Goal: Task Accomplishment & Management: Manage account settings

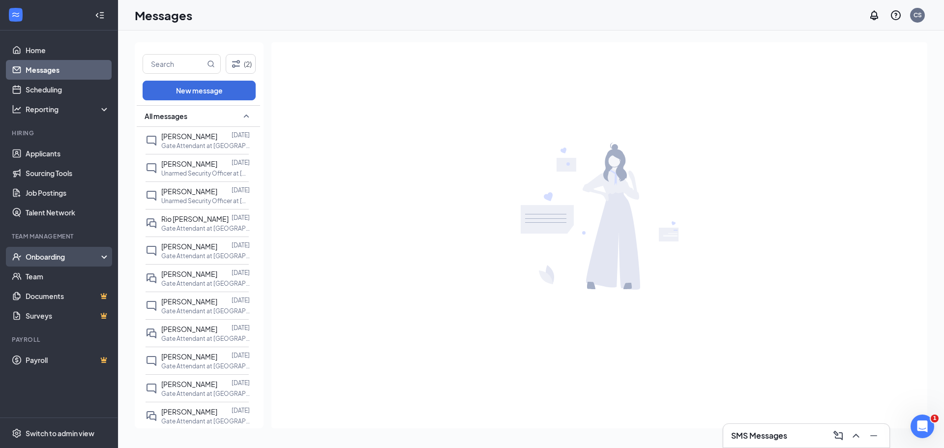
click at [58, 252] on div "Onboarding" at bounding box center [64, 257] width 76 height 10
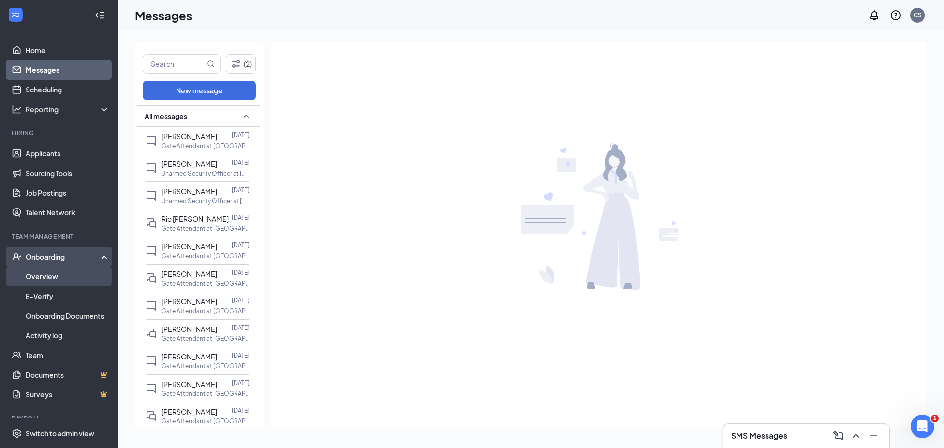
click at [51, 276] on link "Overview" at bounding box center [68, 276] width 84 height 20
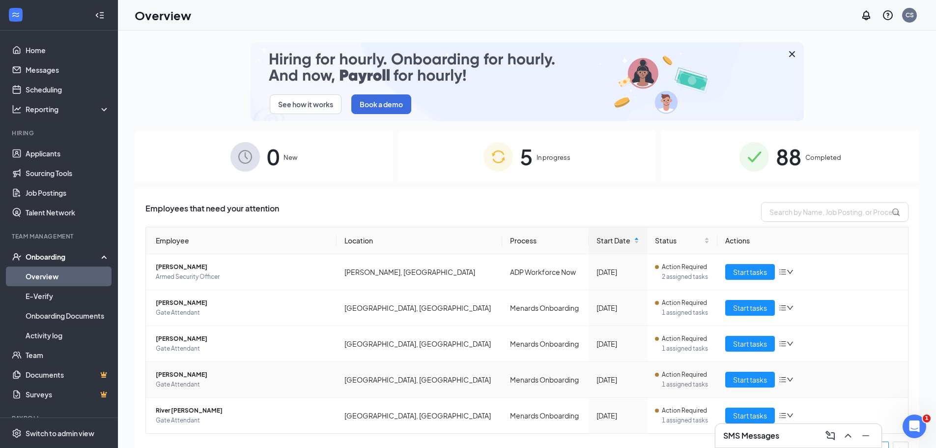
scroll to position [20, 0]
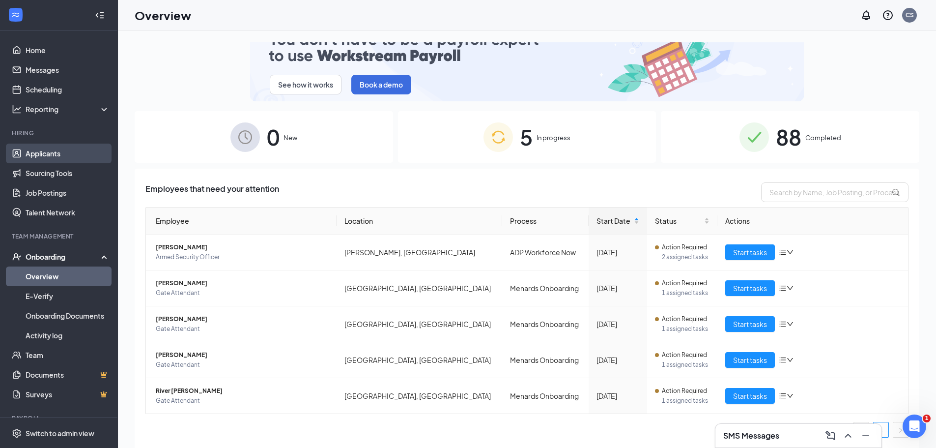
click at [48, 156] on link "Applicants" at bounding box center [68, 154] width 84 height 20
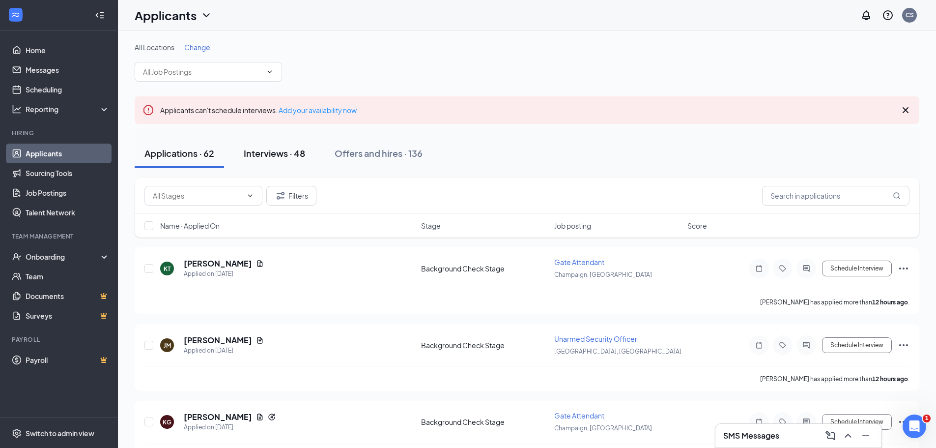
click at [271, 155] on div "Interviews · 48" at bounding box center [274, 153] width 61 height 12
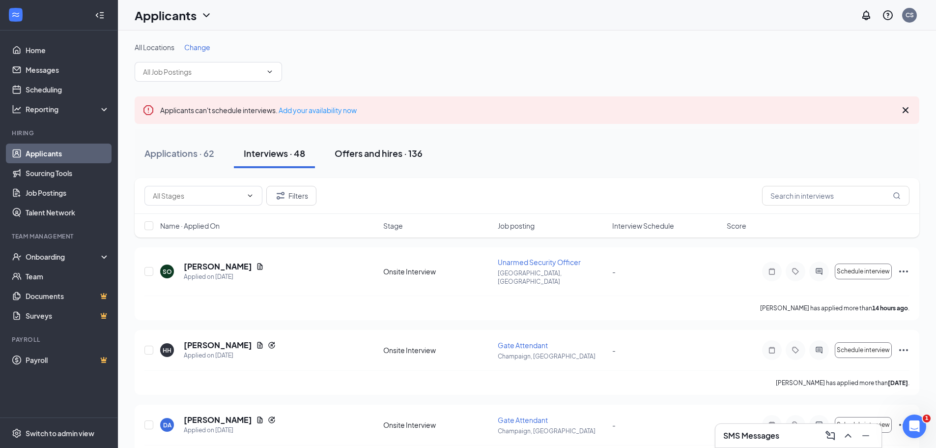
click at [368, 152] on div "Offers and hires · 136" at bounding box center [379, 153] width 88 height 12
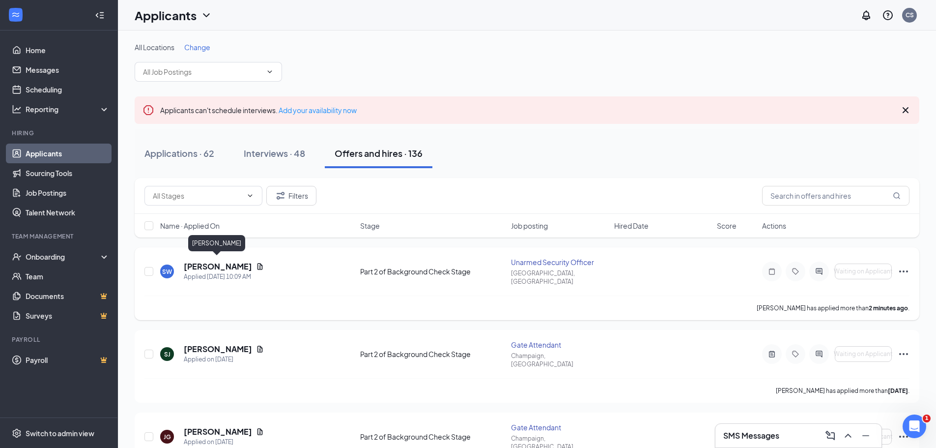
click at [218, 261] on h5 "Steven Whittler" at bounding box center [218, 266] width 68 height 11
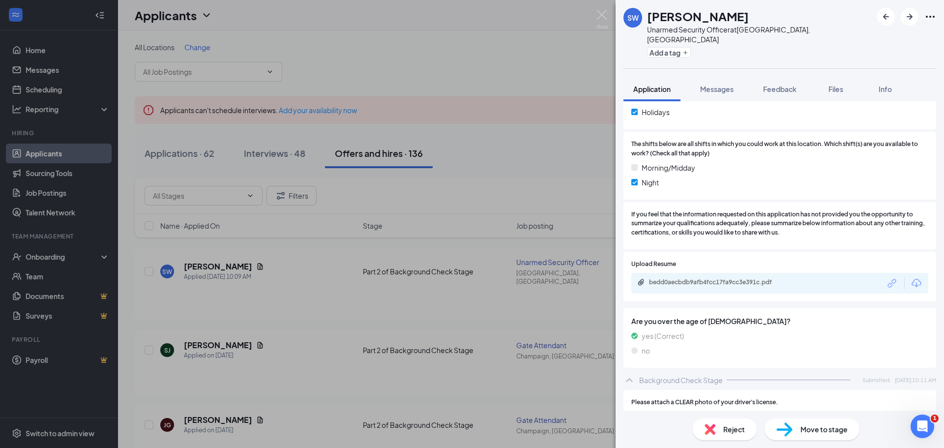
scroll to position [688, 0]
click at [727, 283] on div "bedd0aecbdb9afb4fcc17fa9cc3e391c.pdf" at bounding box center [718, 282] width 138 height 8
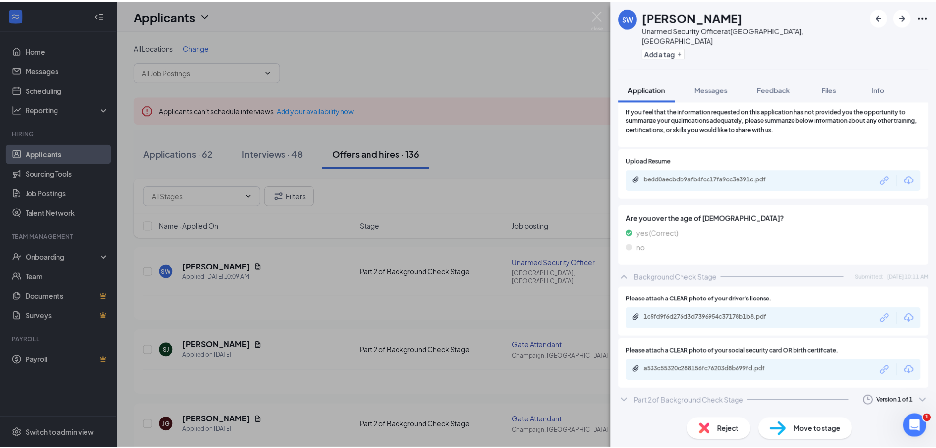
scroll to position [787, 0]
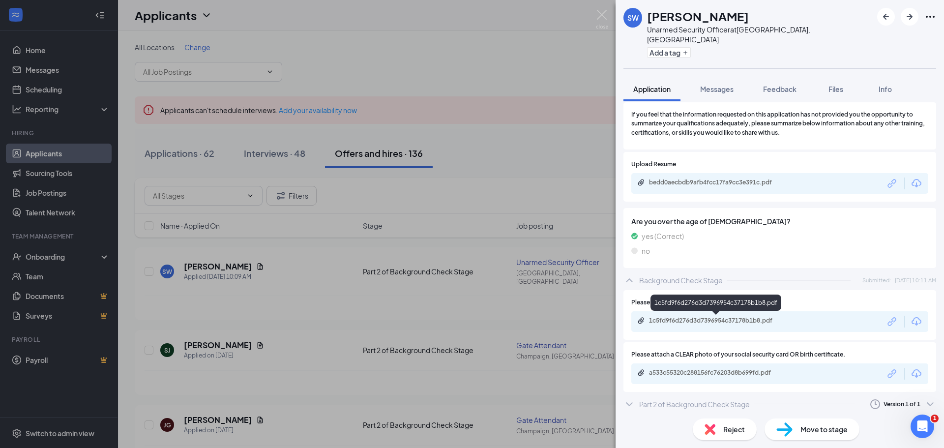
click at [723, 318] on div "1c5fd9f6d276d3d7396954c37178b1b8.pdf" at bounding box center [718, 321] width 138 height 8
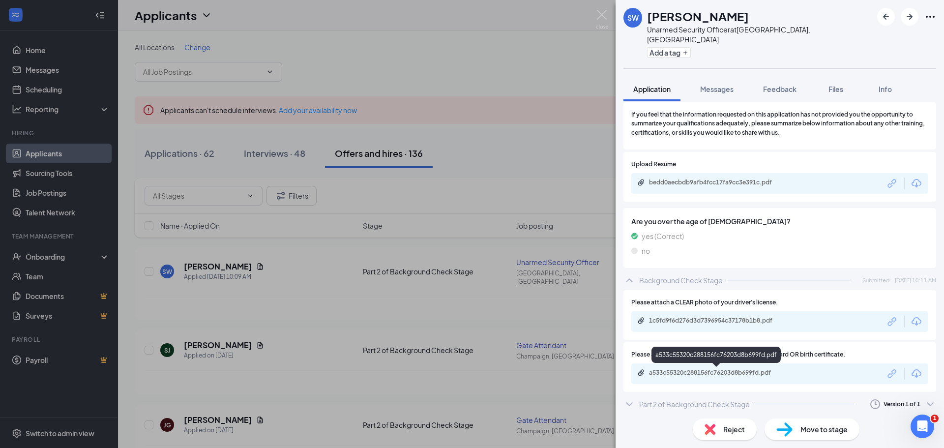
click at [732, 374] on div "a533c55320c288156fc76203d8b699fd.pdf" at bounding box center [718, 373] width 138 height 8
click at [314, 33] on div "SW [PERSON_NAME] Unarmed Security Officer at [GEOGRAPHIC_DATA], IN Add a tag Ap…" at bounding box center [472, 224] width 944 height 448
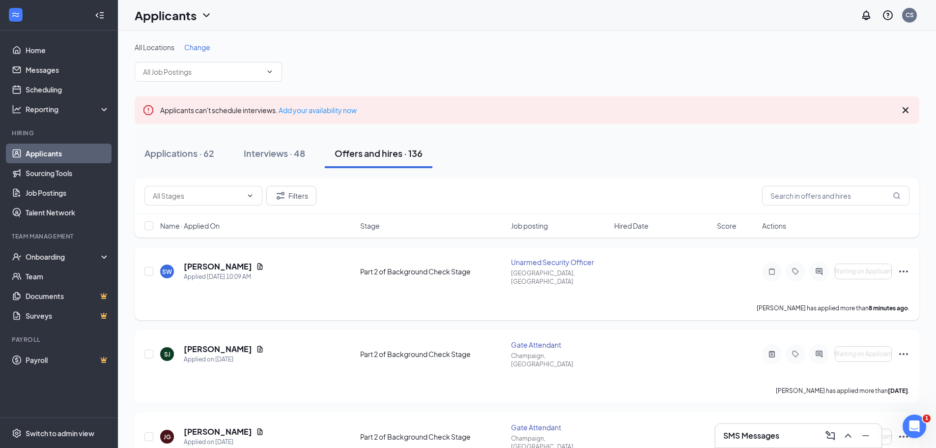
click at [903, 265] on icon "Ellipses" at bounding box center [904, 271] width 12 height 12
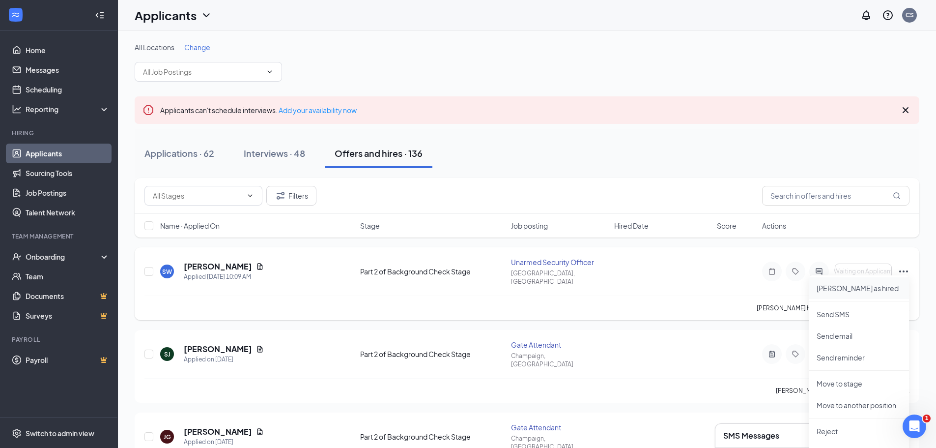
click at [853, 285] on p "Mark as hired" at bounding box center [859, 288] width 85 height 10
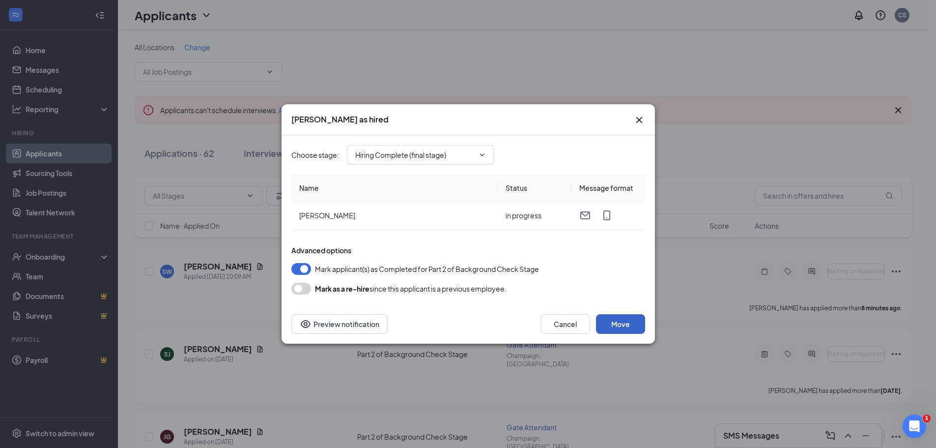
click at [624, 326] on button "Move" at bounding box center [620, 324] width 49 height 20
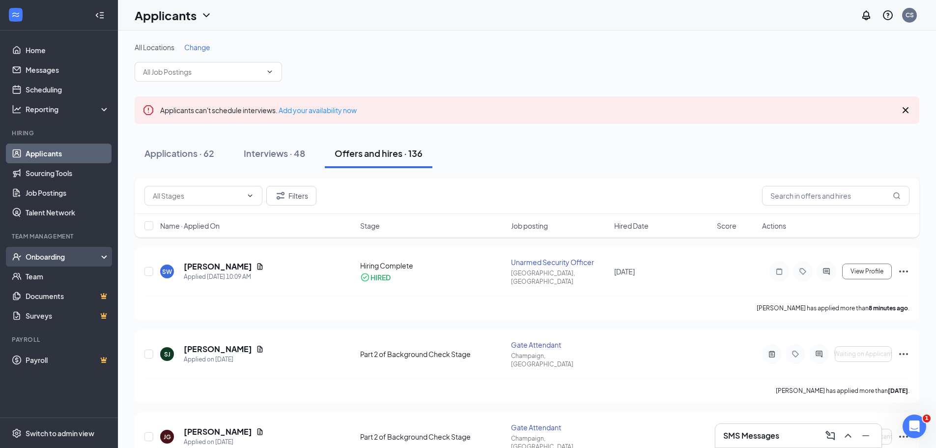
click at [58, 258] on div "Onboarding" at bounding box center [64, 257] width 76 height 10
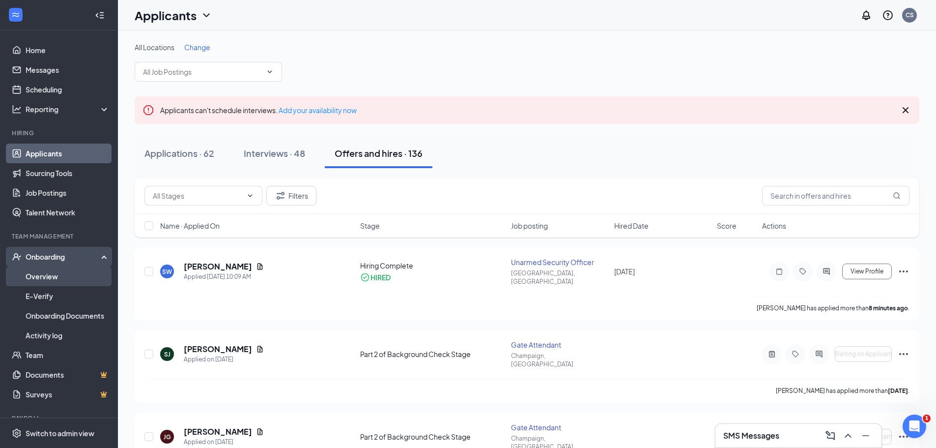
click at [47, 279] on link "Overview" at bounding box center [68, 276] width 84 height 20
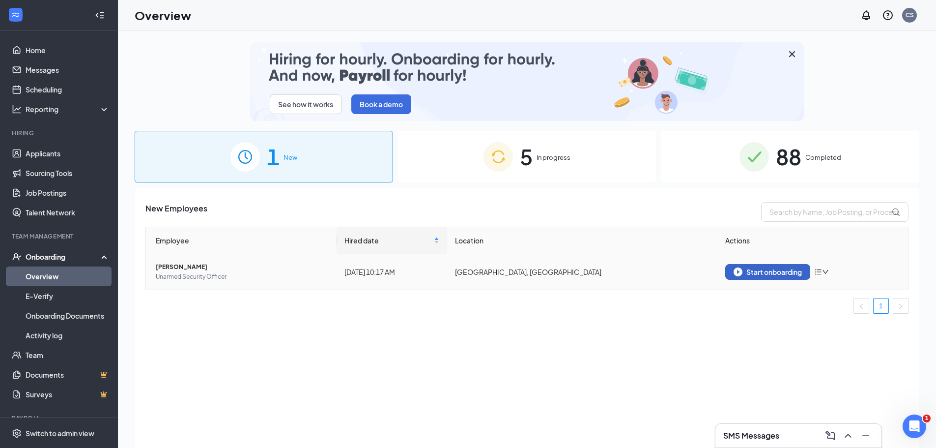
click at [759, 272] on div "Start onboarding" at bounding box center [768, 271] width 68 height 9
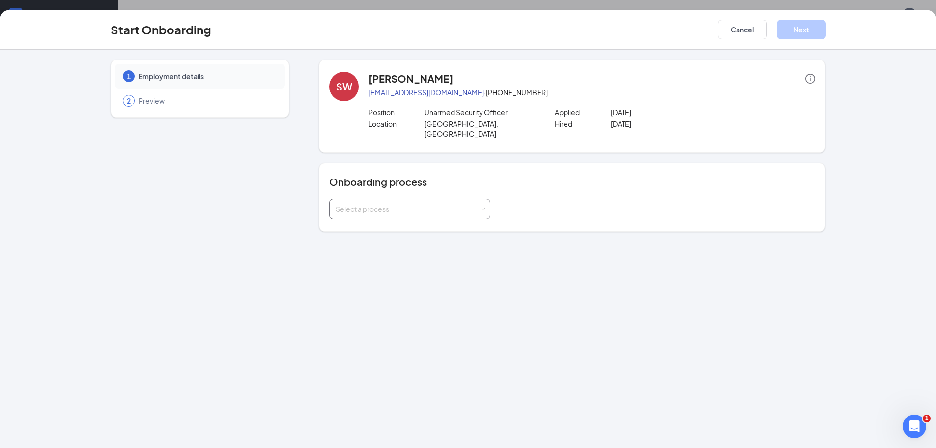
click at [483, 207] on span at bounding box center [483, 209] width 4 height 4
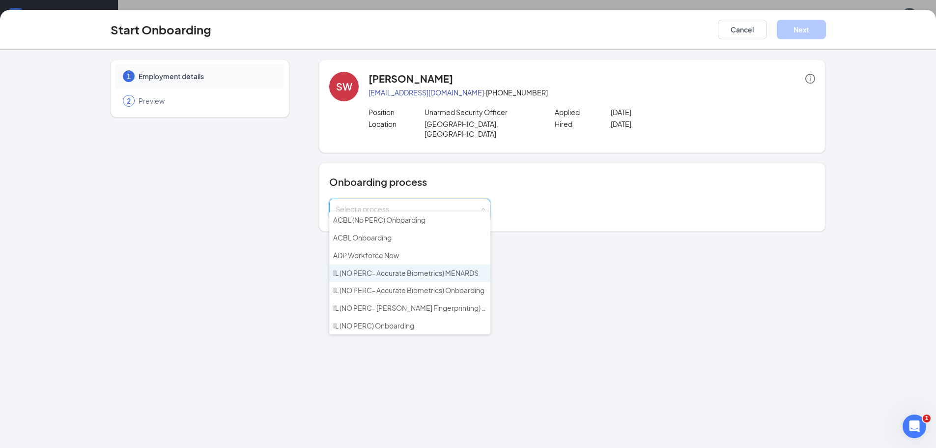
scroll to position [36, 0]
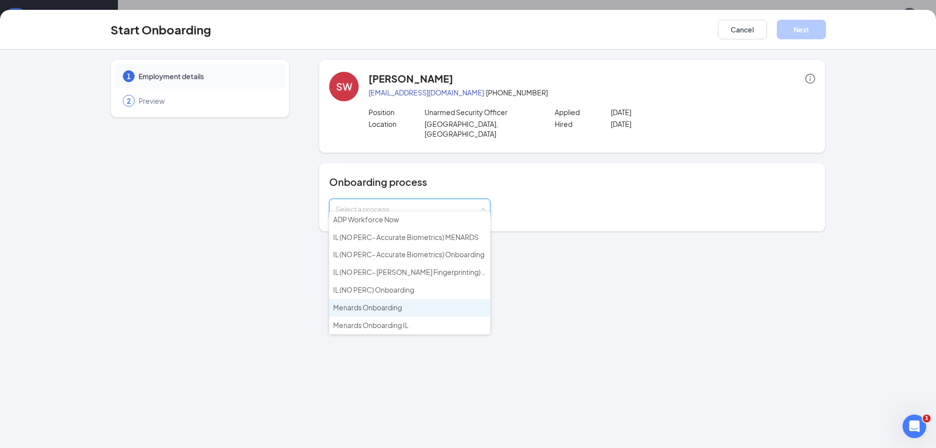
click at [375, 307] on span "Menards Onboarding" at bounding box center [367, 307] width 69 height 9
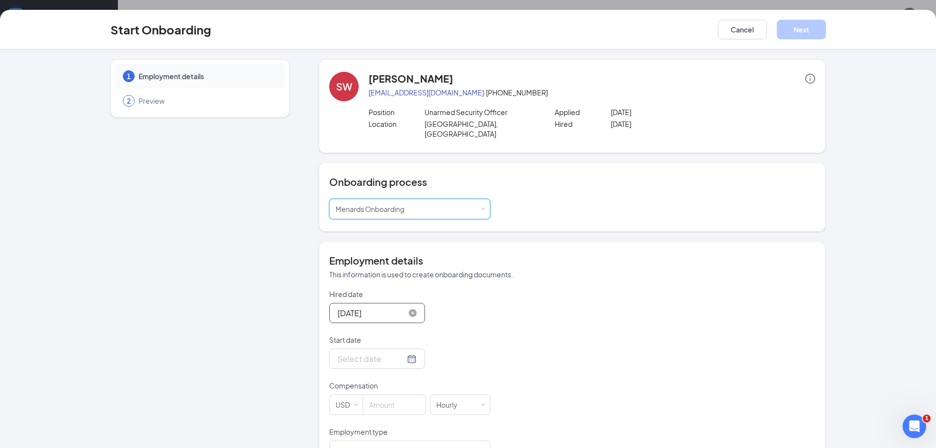
click at [361, 307] on input "[DATE]" at bounding box center [371, 313] width 67 height 12
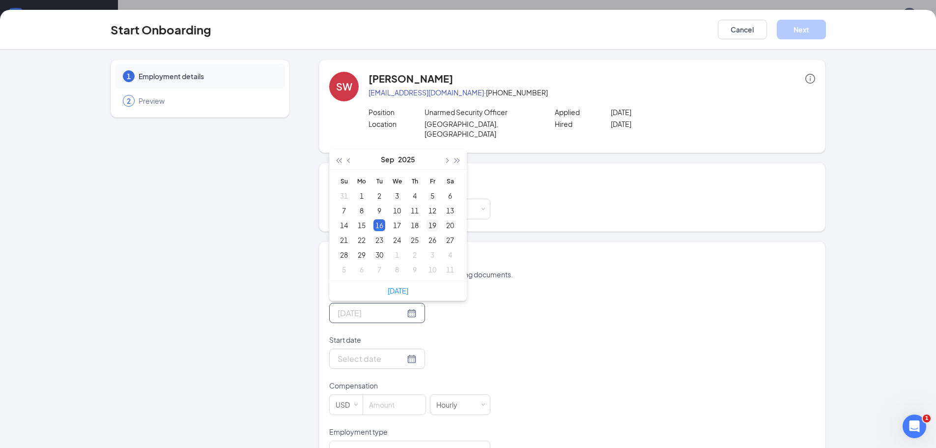
click at [429, 219] on div "19" at bounding box center [433, 225] width 12 height 12
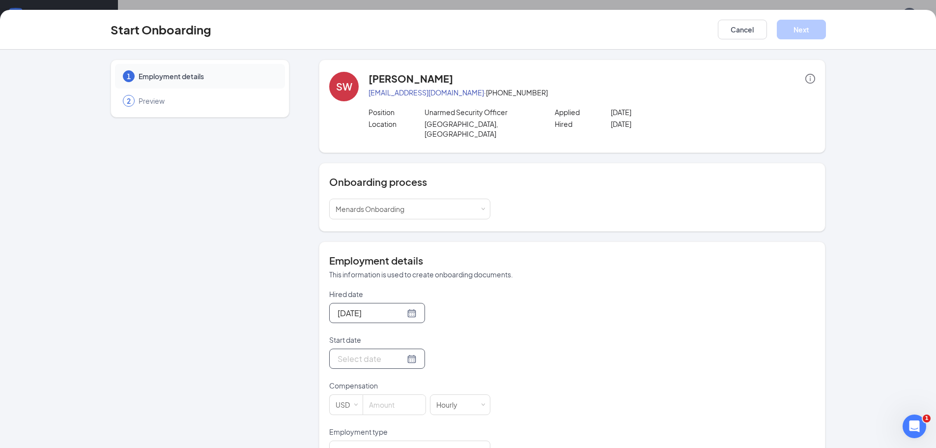
type input "Sep 19, 2025"
click at [403, 352] on div at bounding box center [377, 358] width 79 height 12
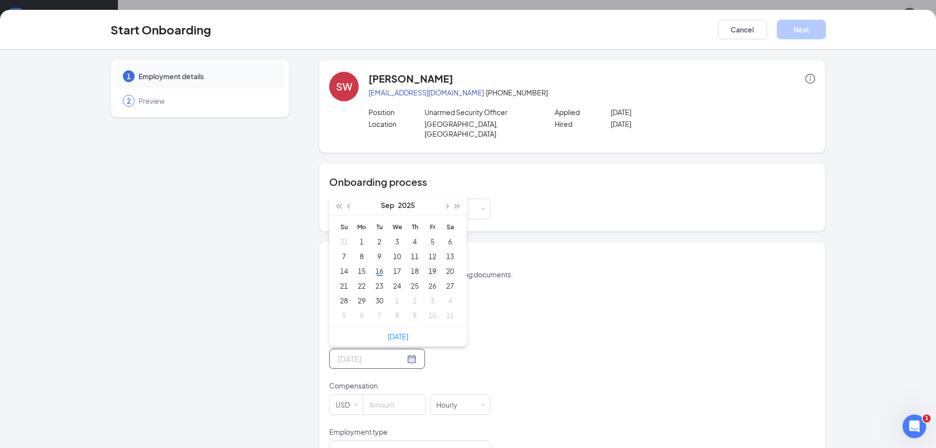
type input "Sep 19, 2025"
click at [432, 265] on div "19" at bounding box center [433, 271] width 12 height 12
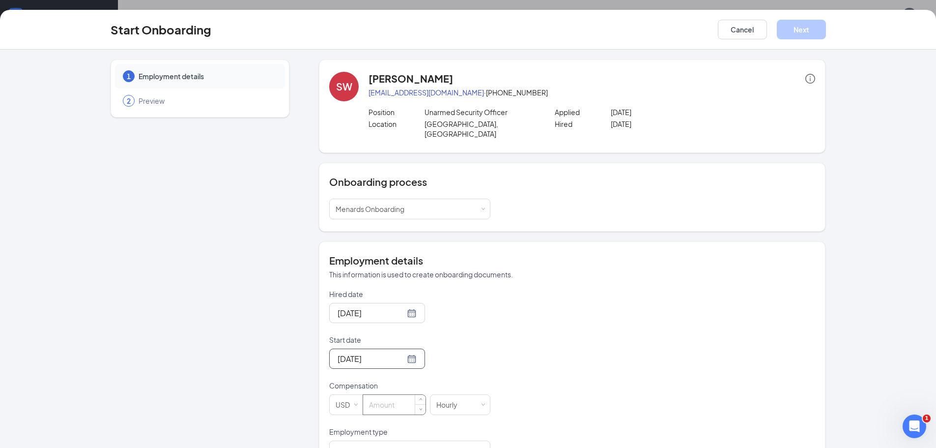
click at [378, 396] on input at bounding box center [394, 405] width 62 height 20
type input "13"
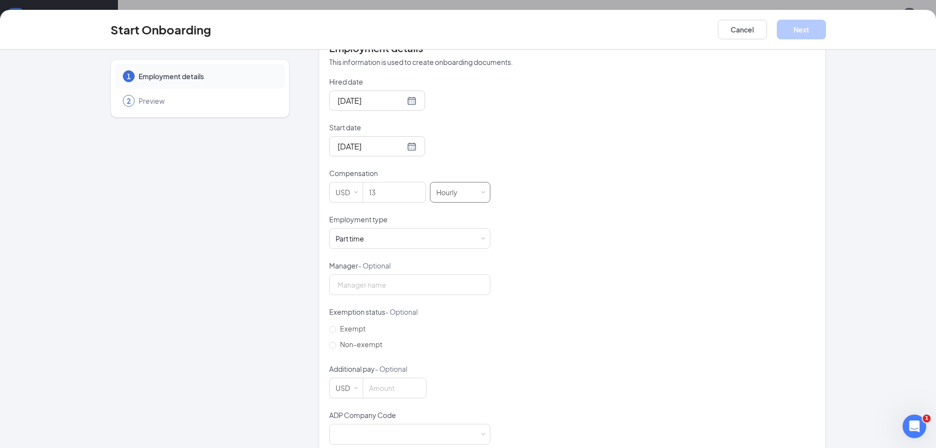
scroll to position [221, 0]
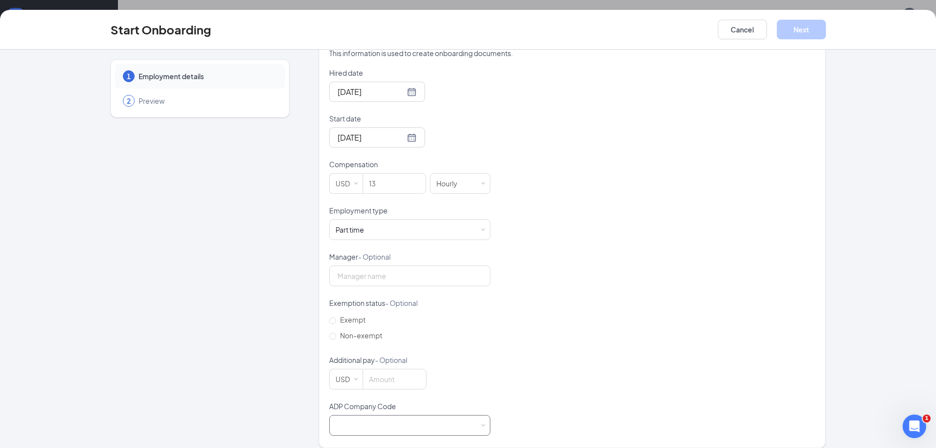
click at [481, 415] on div at bounding box center [409, 425] width 161 height 21
click at [378, 436] on li "C7V - [PERSON_NAME] Detecti" at bounding box center [405, 436] width 161 height 16
click at [800, 30] on button "Next" at bounding box center [801, 30] width 49 height 20
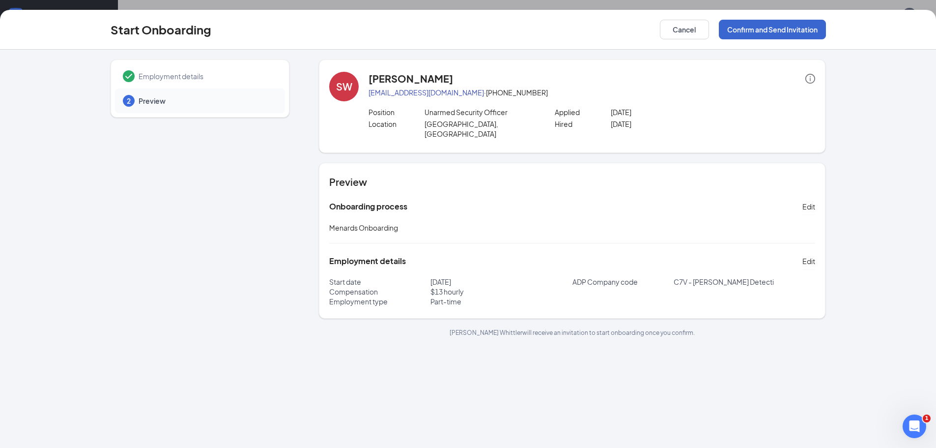
scroll to position [0, 0]
click at [800, 30] on button "Confirm and Send Invitation" at bounding box center [772, 30] width 107 height 20
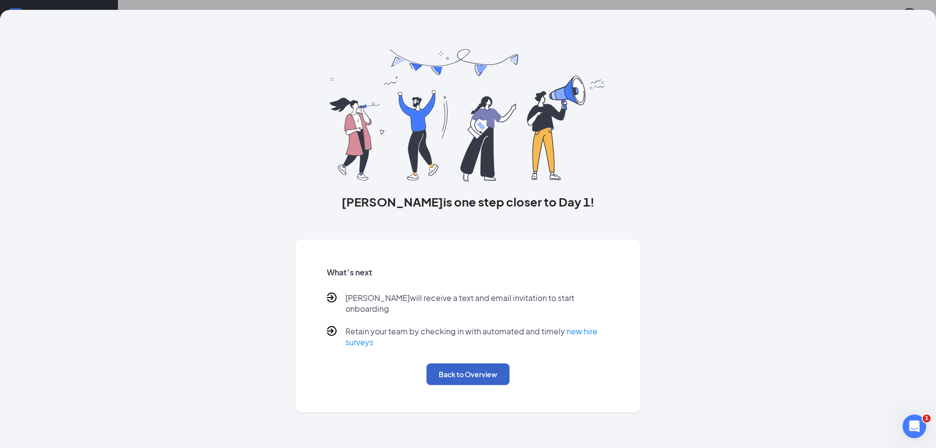
click at [471, 363] on button "Back to Overview" at bounding box center [468, 374] width 83 height 22
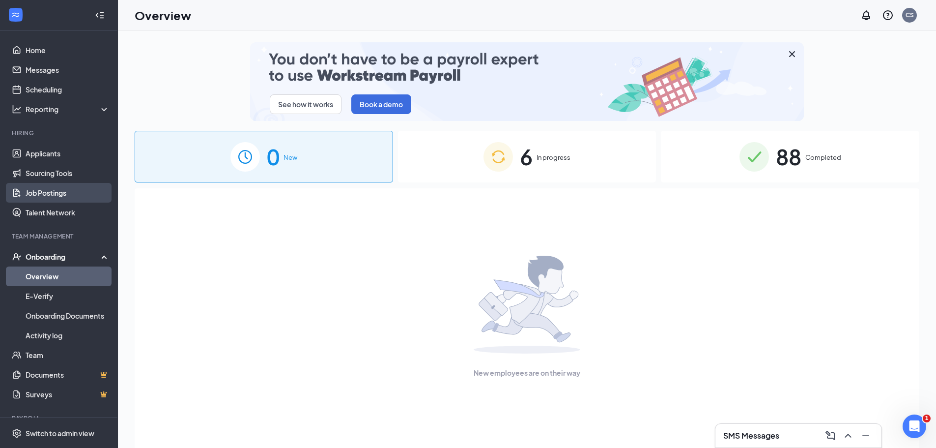
click at [63, 193] on link "Job Postings" at bounding box center [68, 193] width 84 height 20
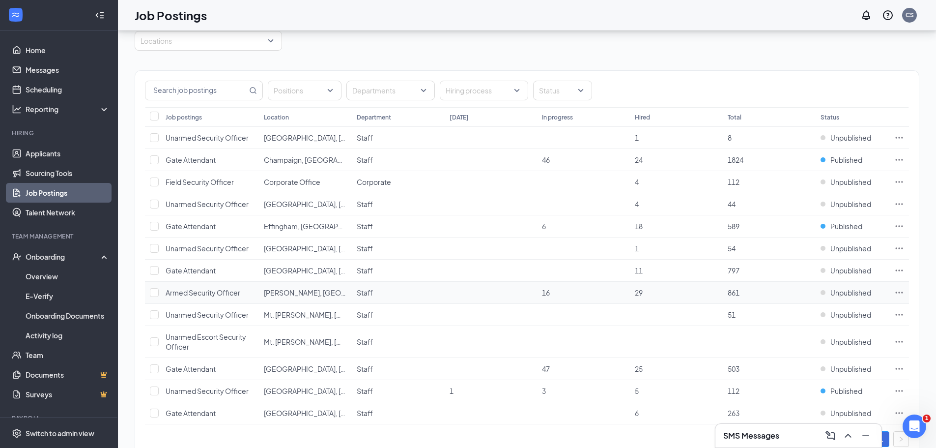
scroll to position [72, 0]
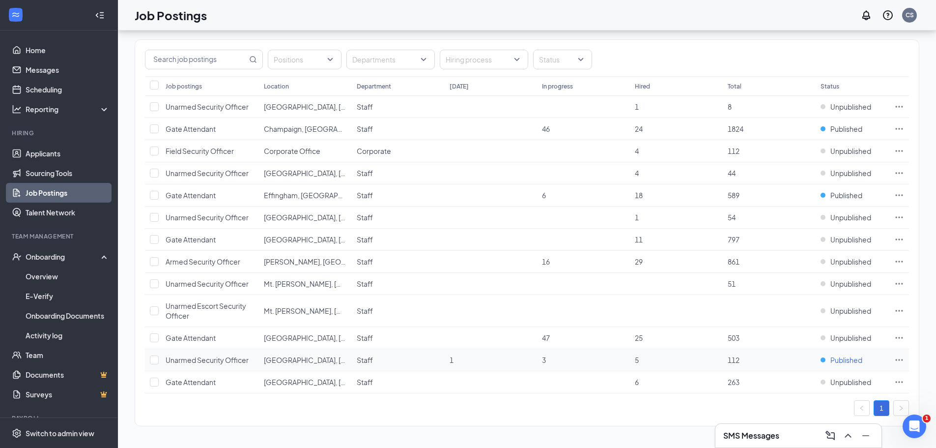
click at [841, 362] on span "Published" at bounding box center [847, 360] width 32 height 10
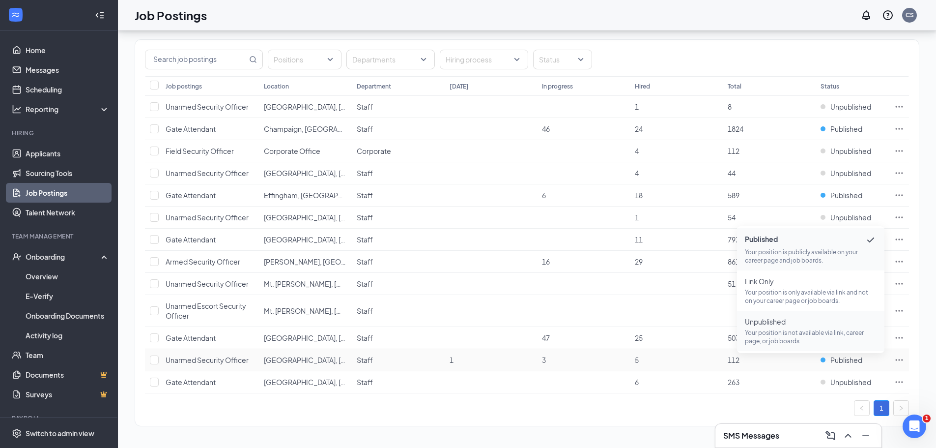
click at [783, 326] on span "Unpublished Your position is not available via link, career page, or job boards." at bounding box center [811, 331] width 132 height 29
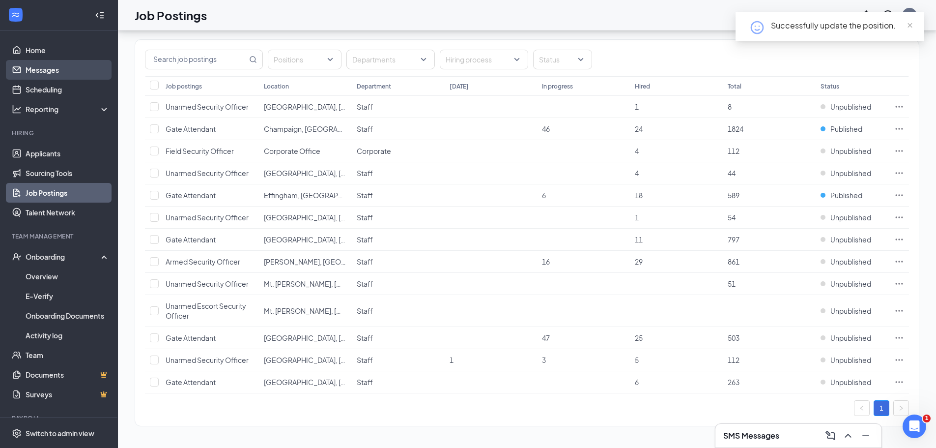
click at [45, 71] on link "Messages" at bounding box center [68, 70] width 84 height 20
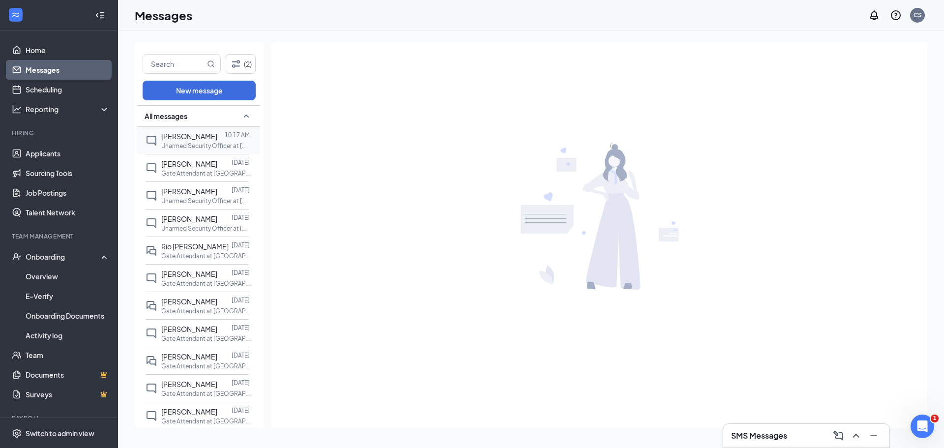
click at [185, 146] on p "Unarmed Security Officer at [GEOGRAPHIC_DATA], [GEOGRAPHIC_DATA]" at bounding box center [205, 146] width 88 height 8
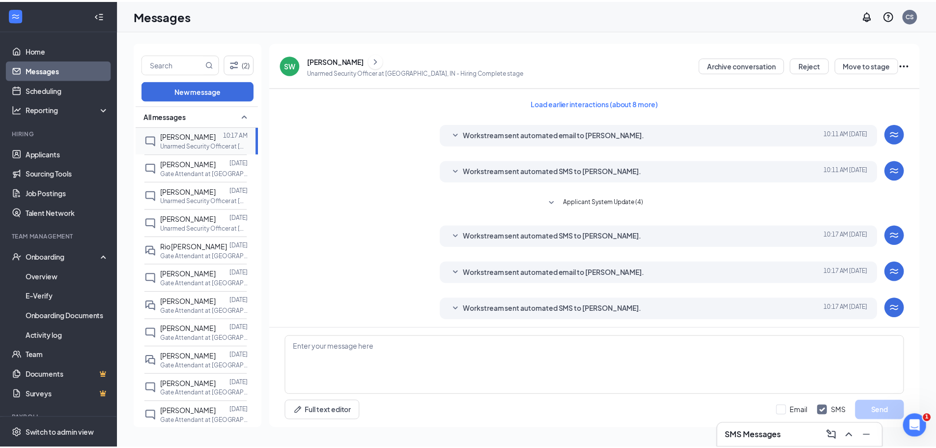
scroll to position [38, 0]
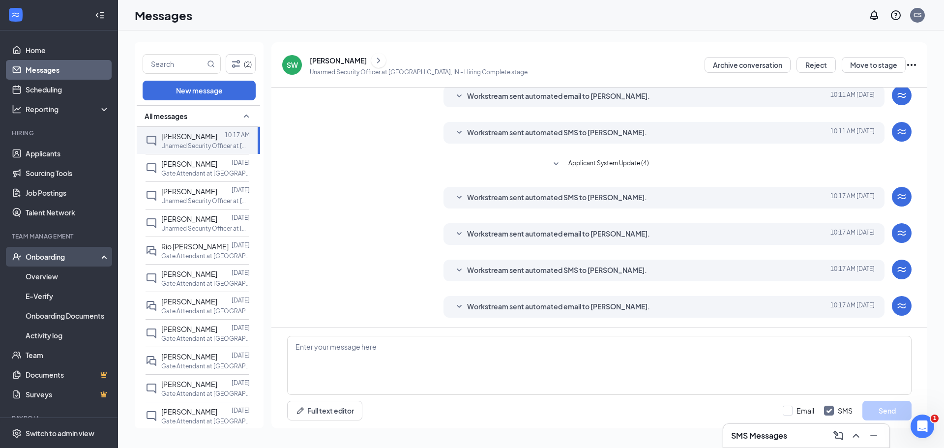
click at [42, 257] on div "Onboarding" at bounding box center [64, 257] width 76 height 10
click at [50, 279] on link "Overview" at bounding box center [68, 276] width 84 height 20
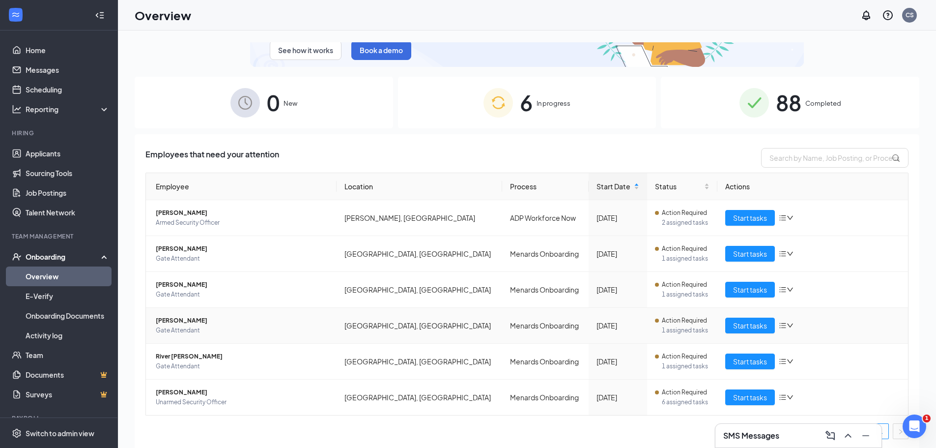
scroll to position [56, 0]
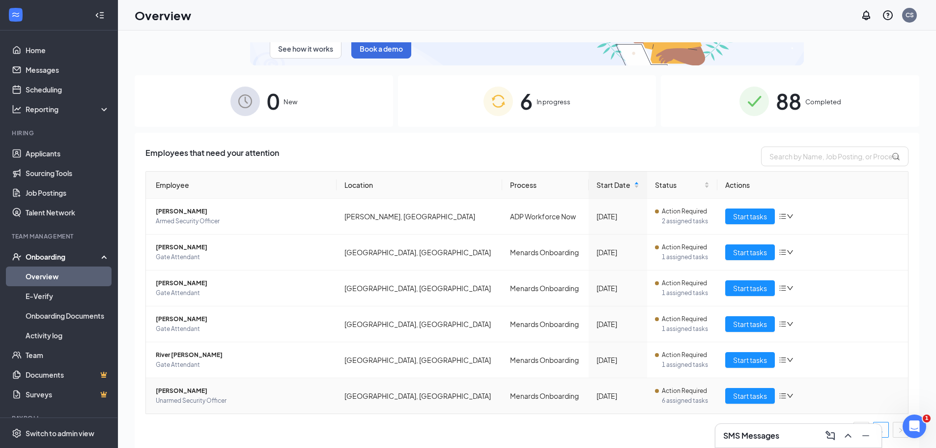
click at [780, 396] on icon "bars" at bounding box center [783, 395] width 6 height 5
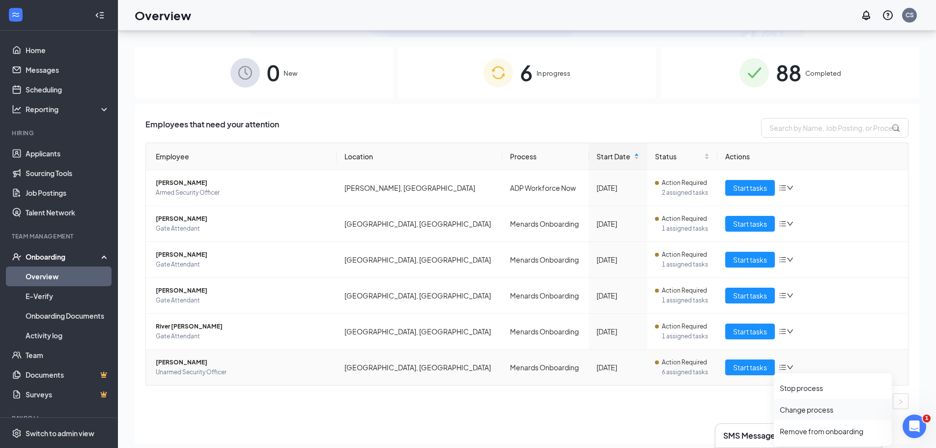
scroll to position [44, 0]
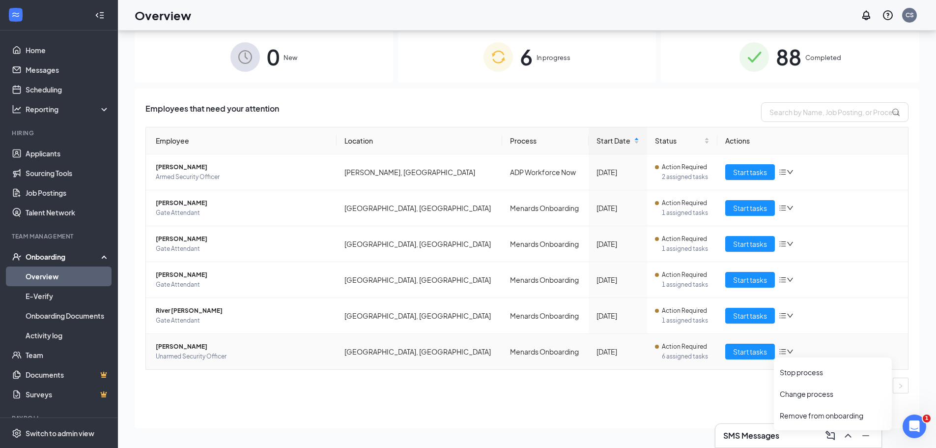
click at [780, 351] on icon "bars" at bounding box center [783, 351] width 6 height 5
click at [46, 149] on link "Applicants" at bounding box center [68, 154] width 84 height 20
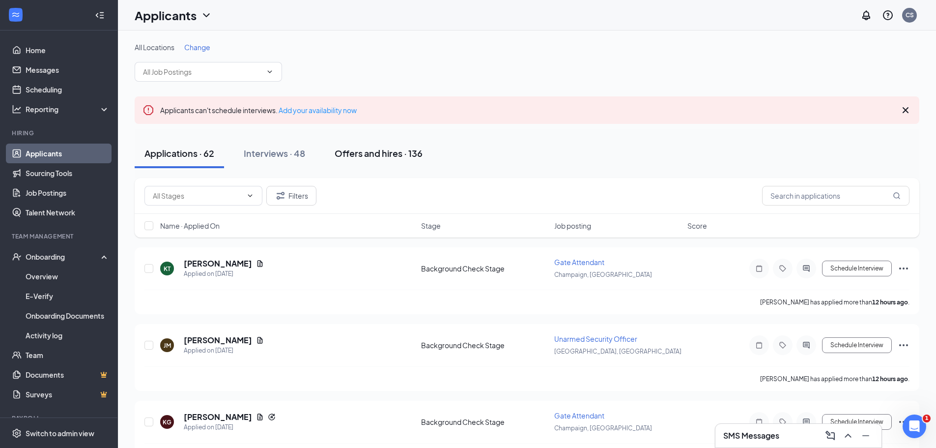
click at [385, 154] on div "Offers and hires · 136" at bounding box center [379, 153] width 88 height 12
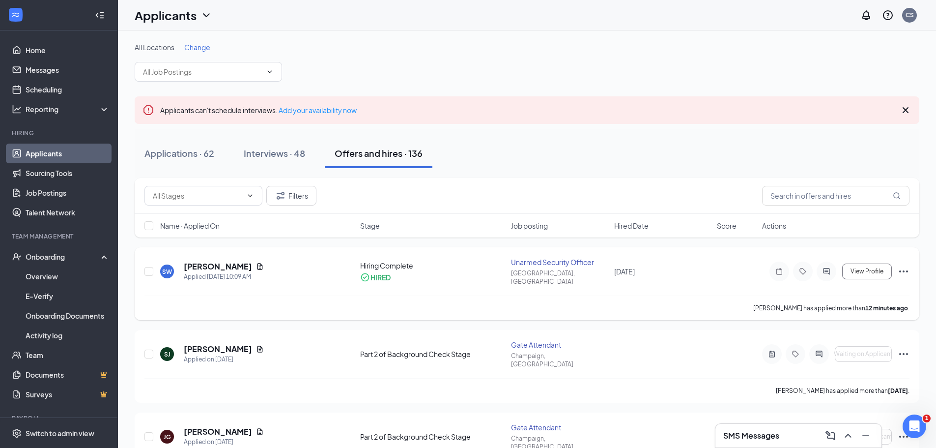
click at [904, 270] on icon "Ellipses" at bounding box center [903, 271] width 9 height 2
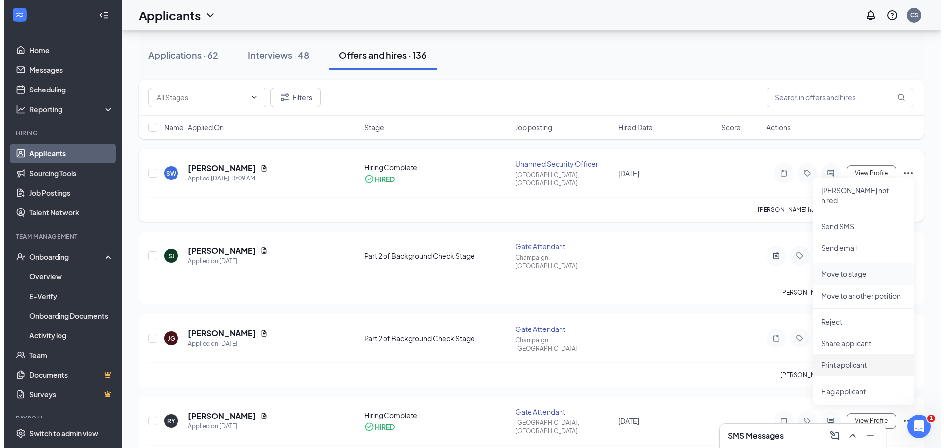
scroll to position [49, 0]
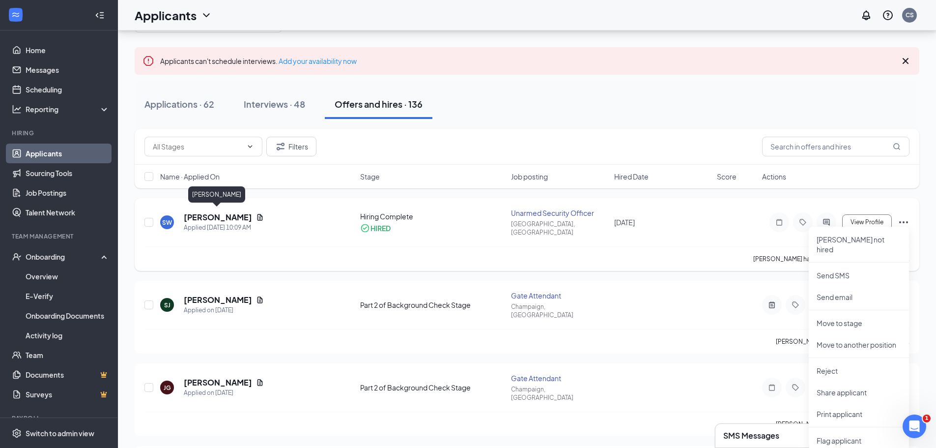
click at [205, 214] on h5 "[PERSON_NAME]" at bounding box center [218, 217] width 68 height 11
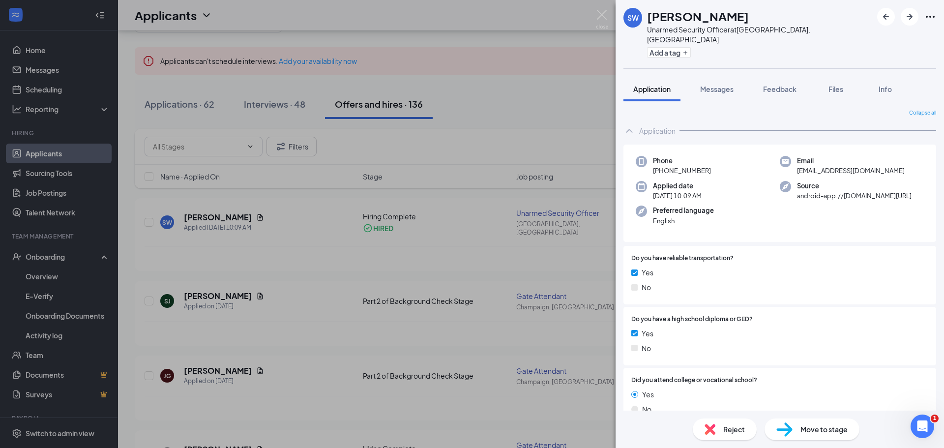
click at [292, 219] on div "SW [PERSON_NAME] Unarmed Security Officer at [GEOGRAPHIC_DATA], IN Add a tag Ap…" at bounding box center [472, 224] width 944 height 448
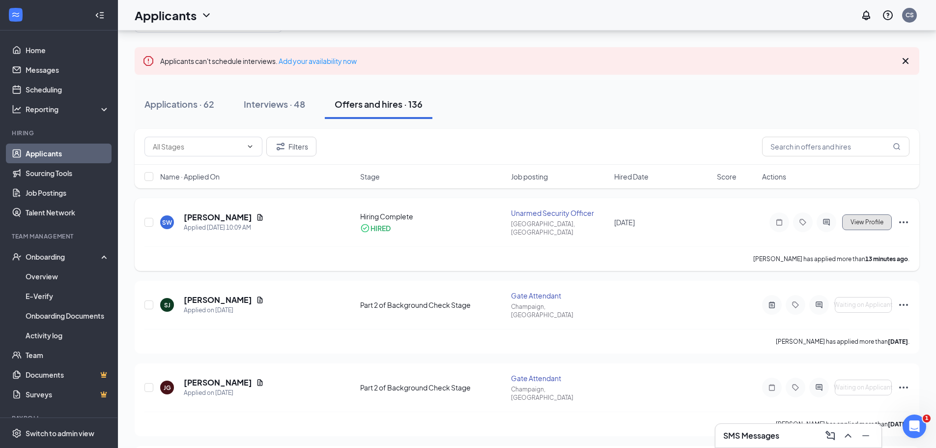
click at [872, 222] on button "View Profile" at bounding box center [867, 222] width 50 height 16
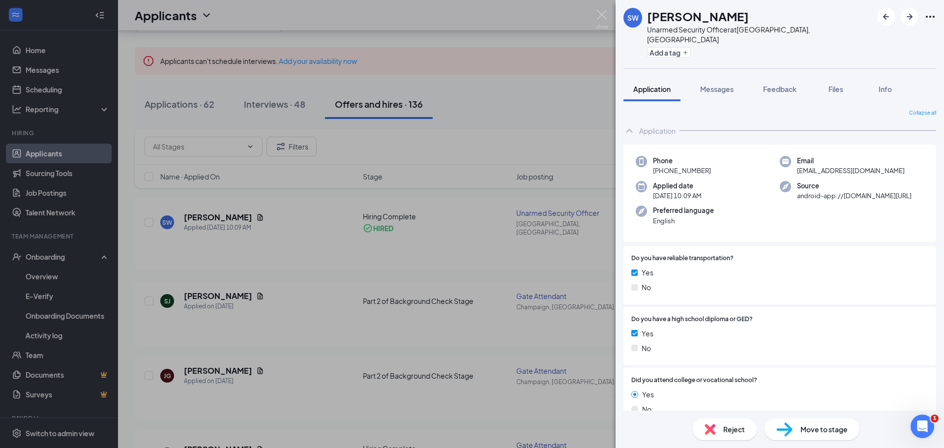
click at [435, 335] on div "SW [PERSON_NAME] Unarmed Security Officer at [GEOGRAPHIC_DATA], IN Add a tag Ap…" at bounding box center [472, 224] width 944 height 448
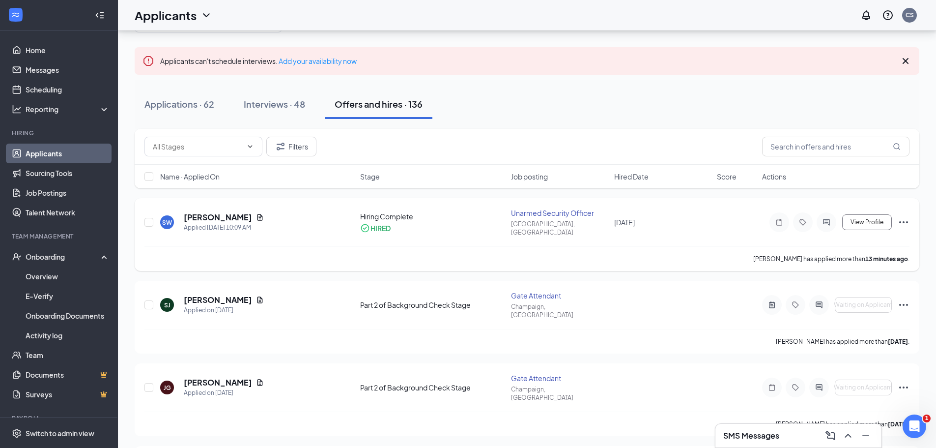
click at [905, 218] on icon "Ellipses" at bounding box center [904, 222] width 12 height 12
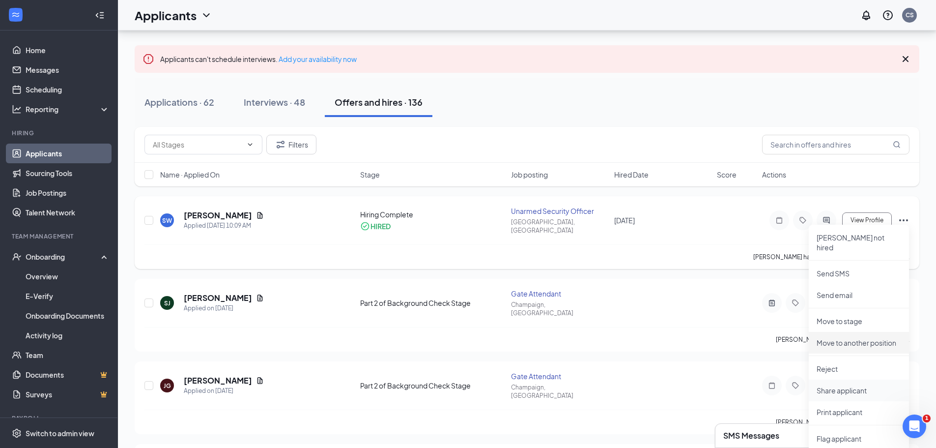
scroll to position [49, 0]
click at [832, 318] on p "Move to stage" at bounding box center [859, 323] width 85 height 10
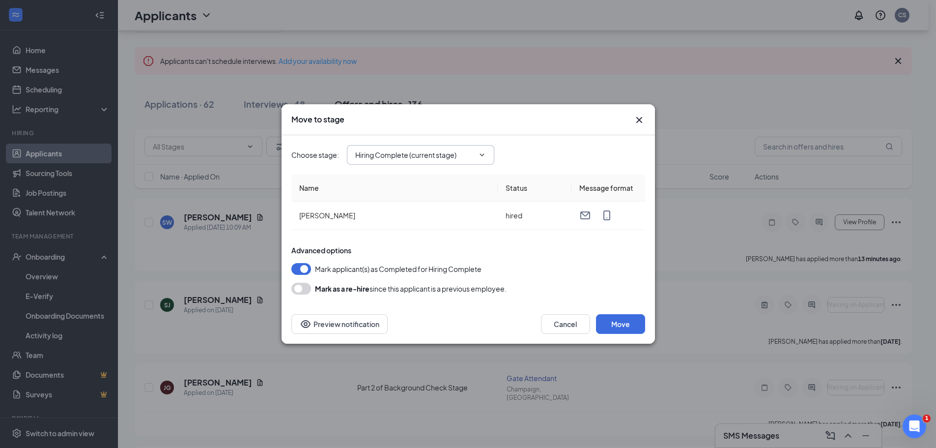
click at [482, 154] on icon "ChevronDown" at bounding box center [482, 155] width 8 height 8
click at [384, 150] on input "Hiring Complete (current stage)" at bounding box center [414, 154] width 119 height 11
click at [390, 195] on div "Part 2 of Background Check Stage" at bounding box center [411, 189] width 111 height 11
type input "Part 2 of Background Check Stage"
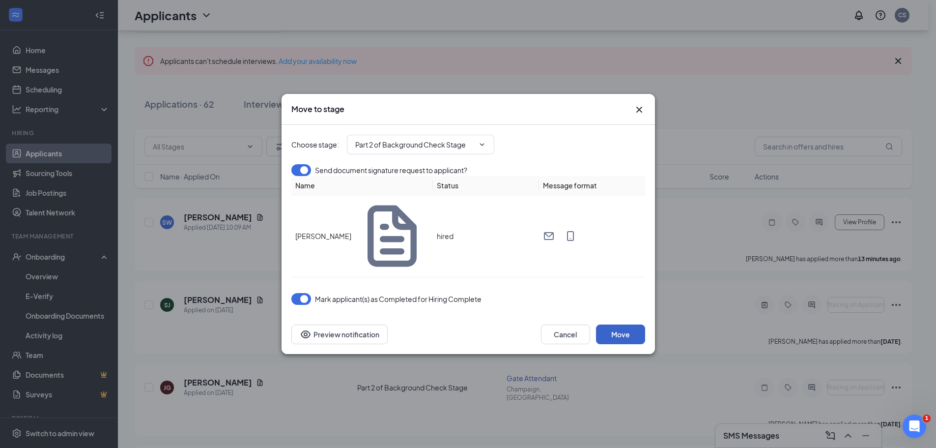
click at [626, 324] on button "Move" at bounding box center [620, 334] width 49 height 20
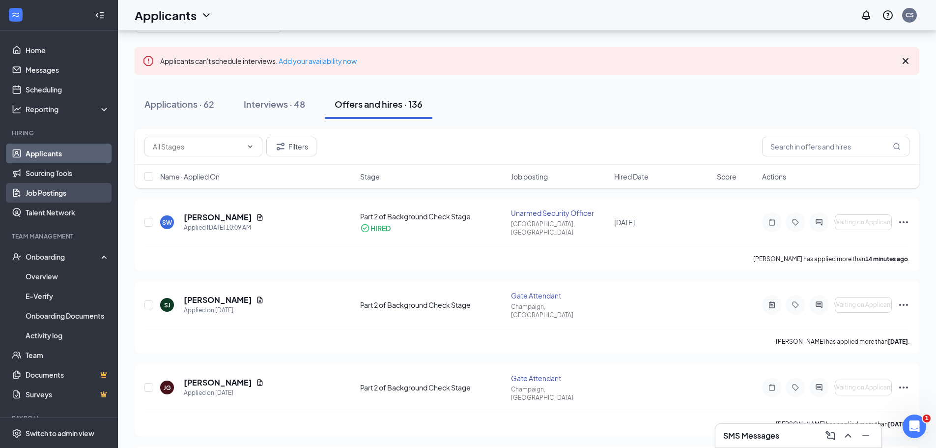
click at [68, 195] on link "Job Postings" at bounding box center [68, 193] width 84 height 20
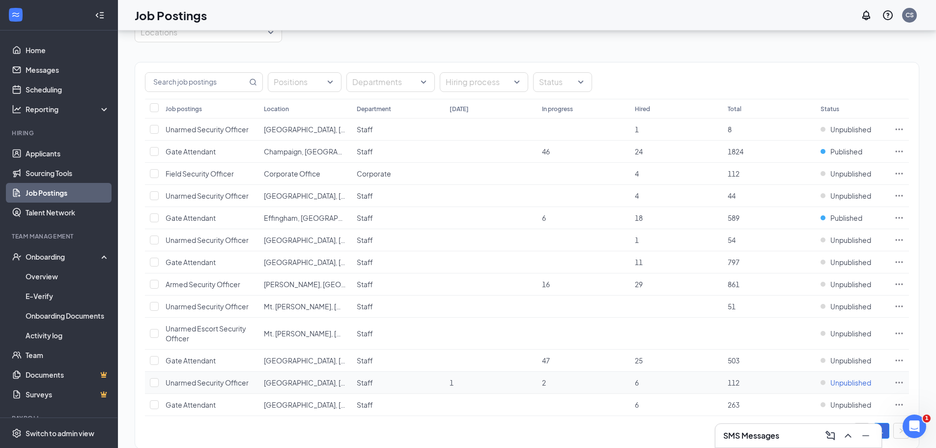
click at [841, 380] on span "Unpublished" at bounding box center [851, 382] width 41 height 10
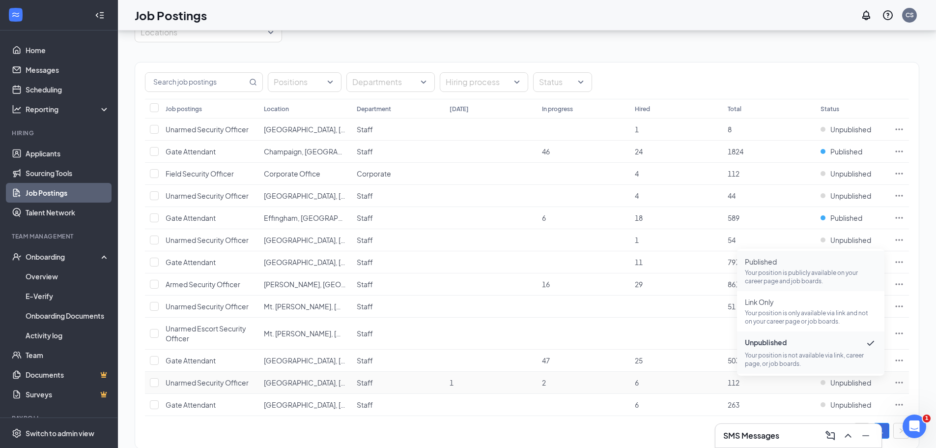
click at [782, 270] on p "Your position is publicly available on your career page and job boards." at bounding box center [811, 276] width 132 height 17
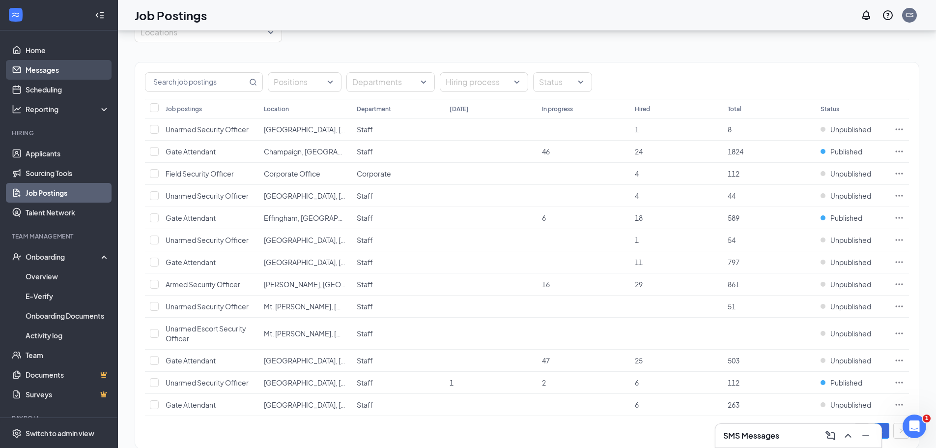
click at [37, 71] on link "Messages" at bounding box center [68, 70] width 84 height 20
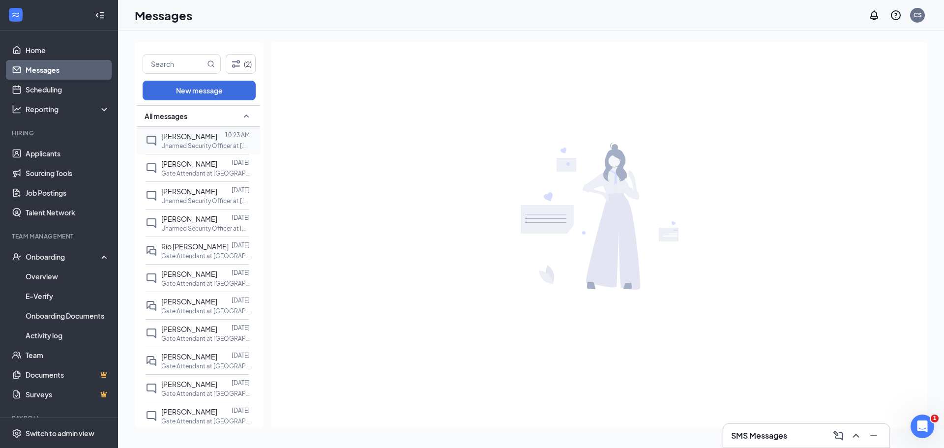
click at [183, 139] on span "[PERSON_NAME]" at bounding box center [189, 136] width 56 height 9
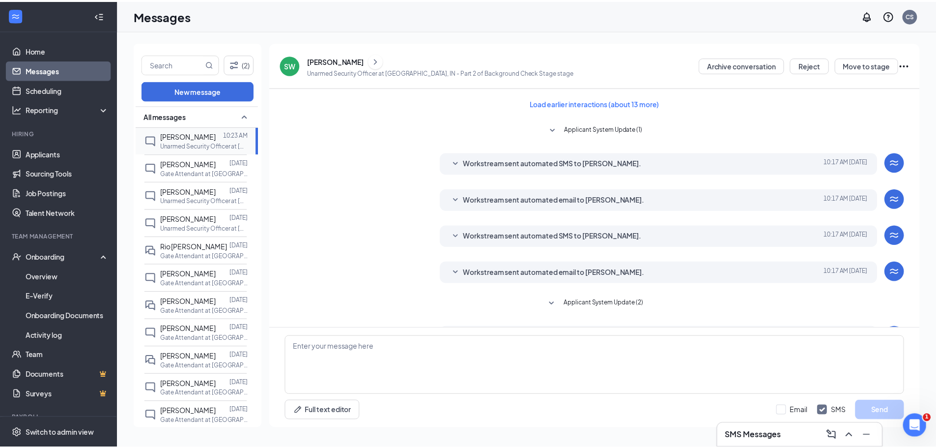
scroll to position [95, 0]
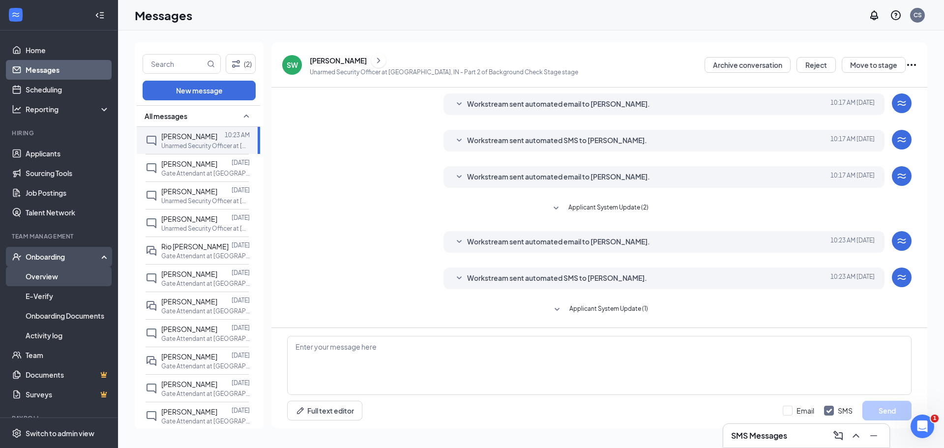
click at [37, 271] on link "Overview" at bounding box center [68, 276] width 84 height 20
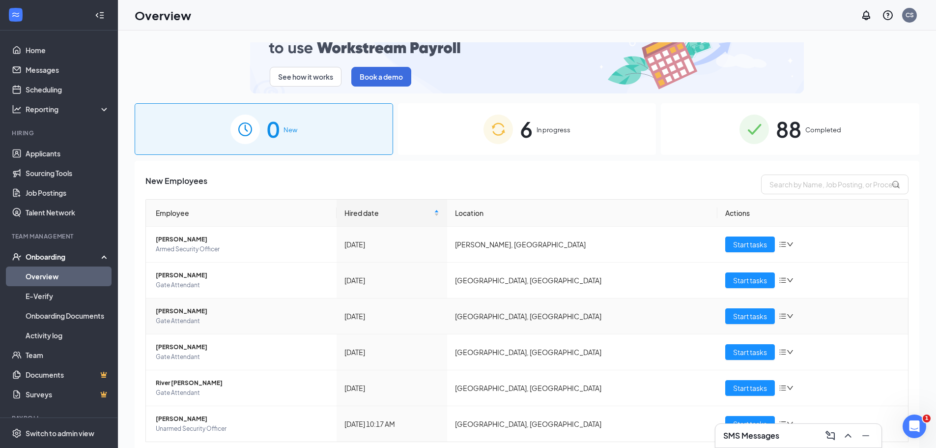
scroll to position [56, 0]
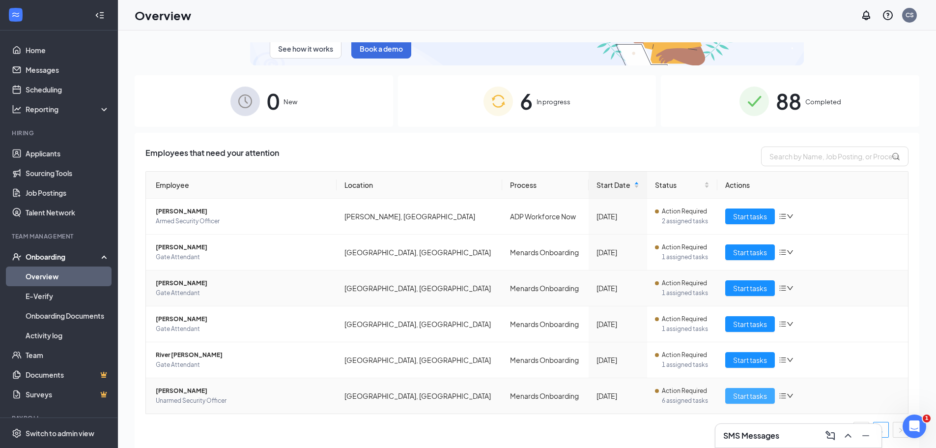
click at [734, 394] on span "Start tasks" at bounding box center [750, 395] width 34 height 11
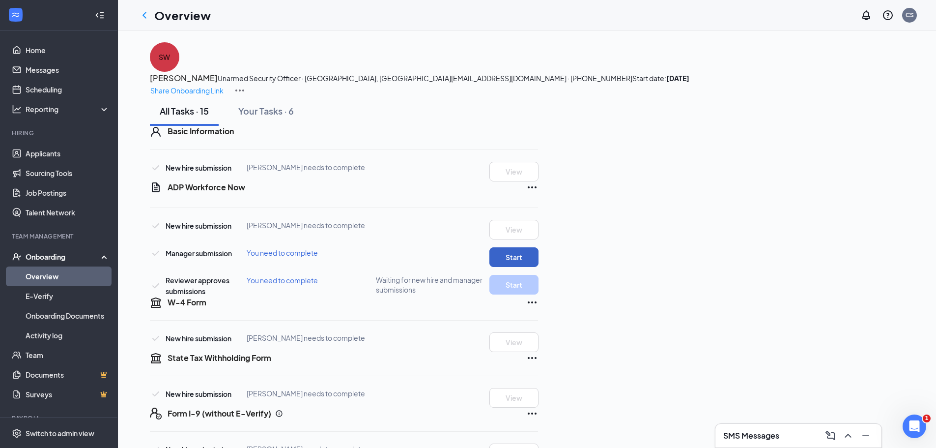
click at [539, 267] on button "Start" at bounding box center [514, 257] width 49 height 20
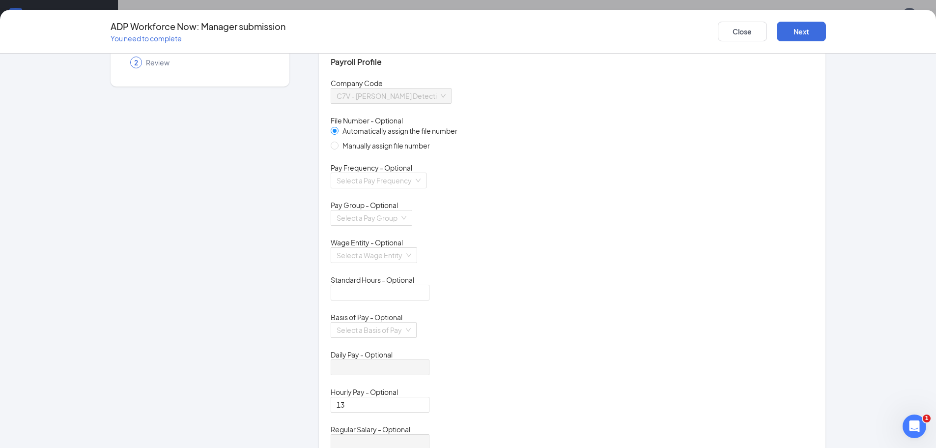
scroll to position [98, 0]
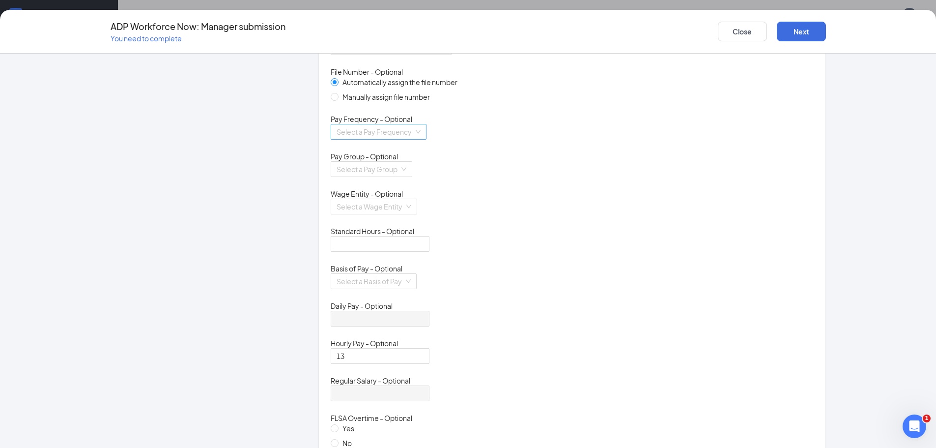
click at [427, 140] on div "Select a Pay Frequency" at bounding box center [379, 132] width 96 height 16
click at [397, 240] on div "Biweekly" at bounding box center [407, 241] width 149 height 11
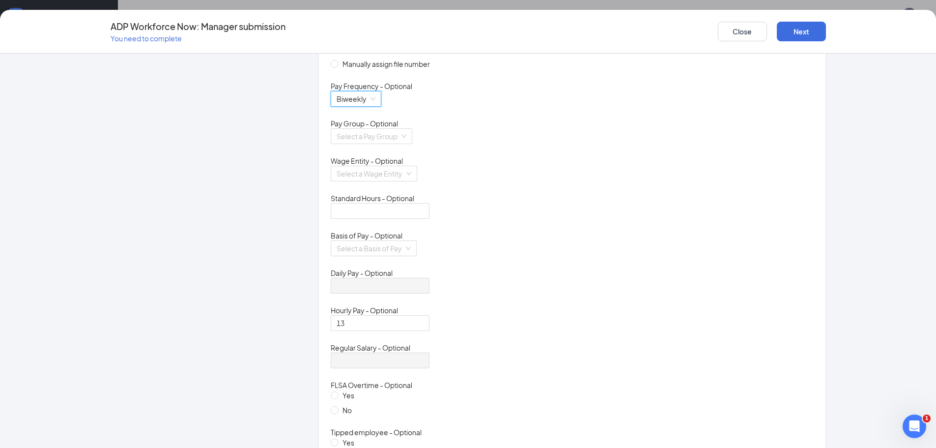
scroll to position [147, 0]
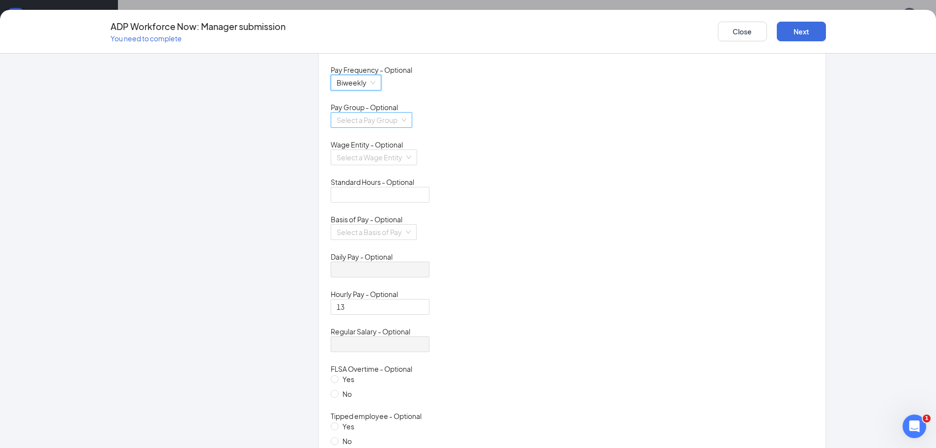
click at [412, 128] on div "Select a Pay Group" at bounding box center [372, 120] width 82 height 16
click at [517, 140] on div "Select a Pay Group" at bounding box center [572, 126] width 483 height 28
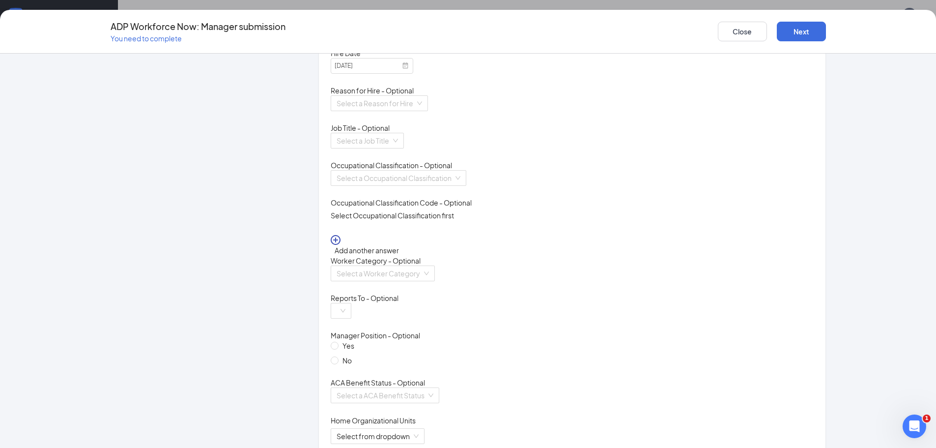
scroll to position [639, 0]
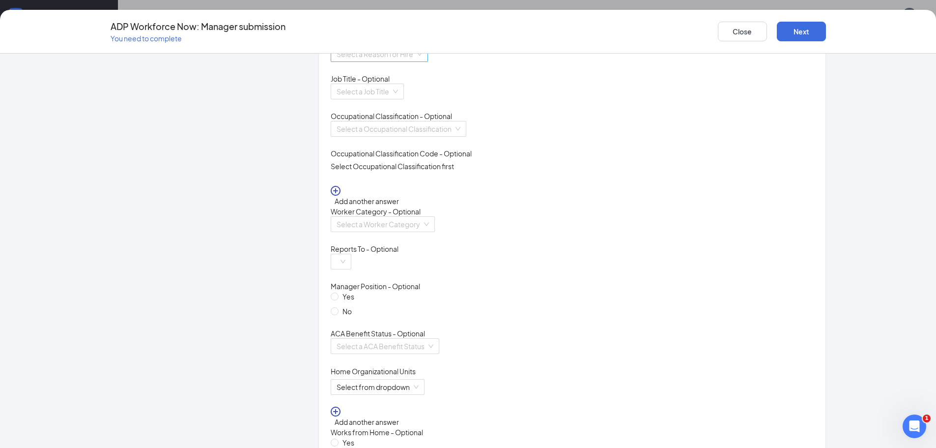
click at [428, 62] on div "Select a Reason for Hire" at bounding box center [379, 54] width 97 height 16
click at [393, 255] on div "Existing Position" at bounding box center [407, 253] width 149 height 11
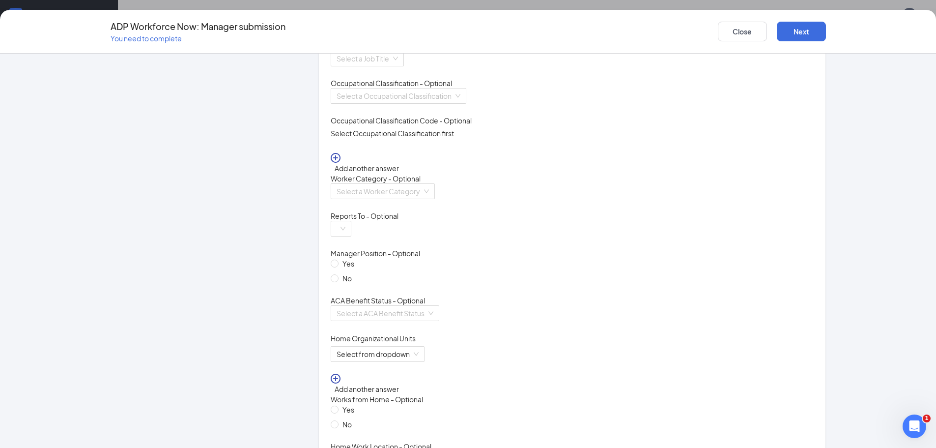
scroll to position [688, 0]
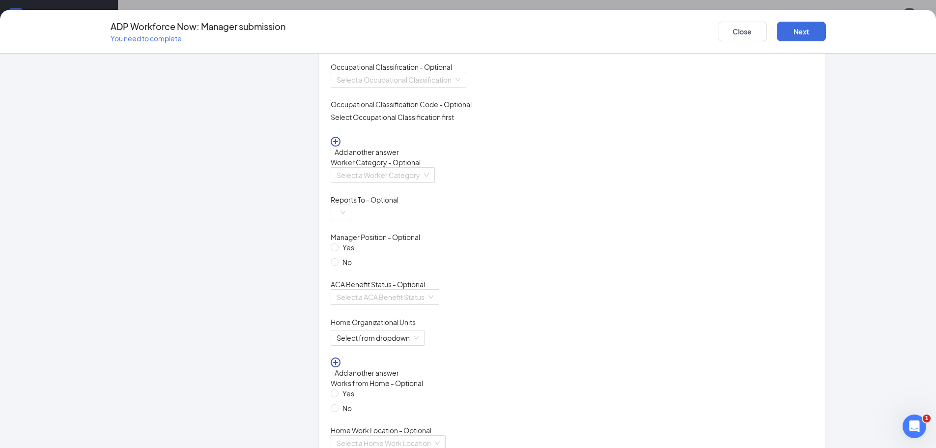
click at [404, 50] on div "Select a Job Title" at bounding box center [367, 42] width 73 height 16
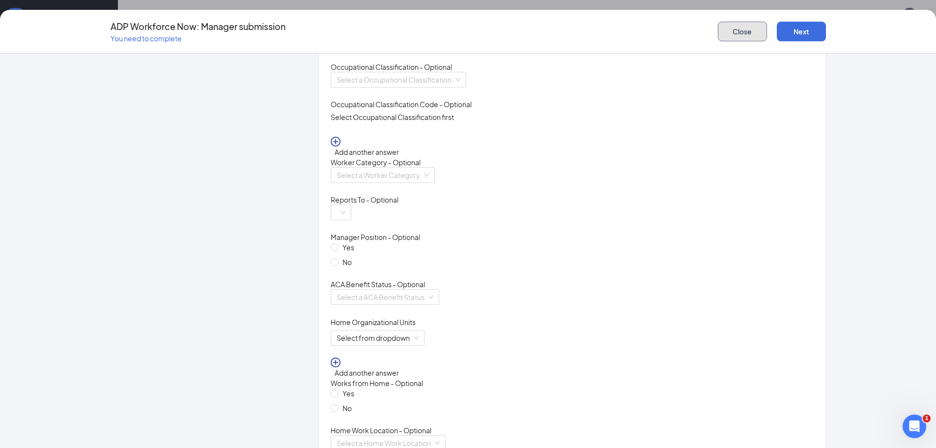
click at [735, 29] on button "Close" at bounding box center [742, 32] width 49 height 20
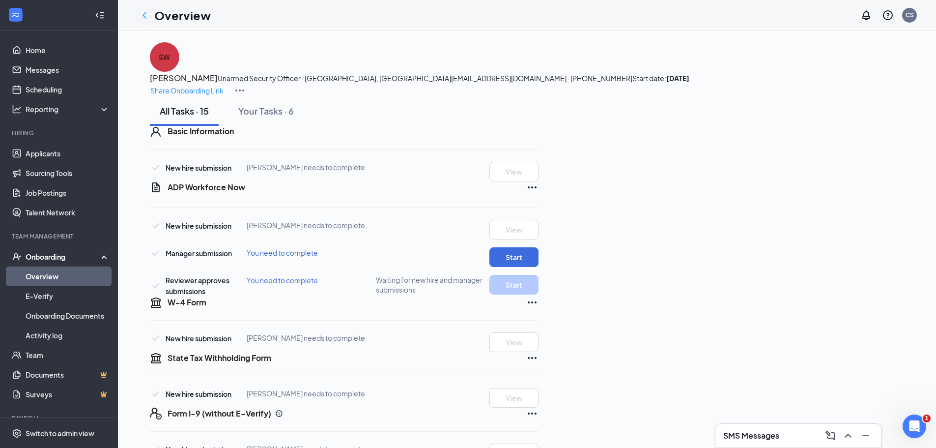
click at [143, 14] on icon "ChevronLeft" at bounding box center [145, 15] width 12 height 12
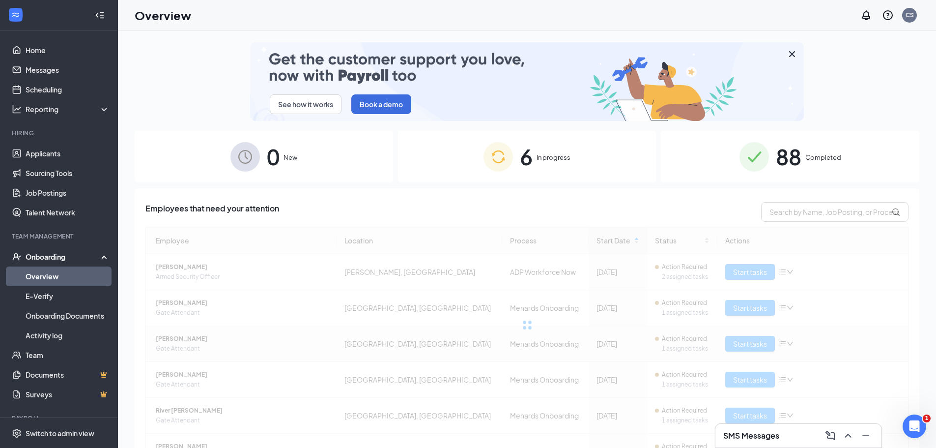
scroll to position [56, 0]
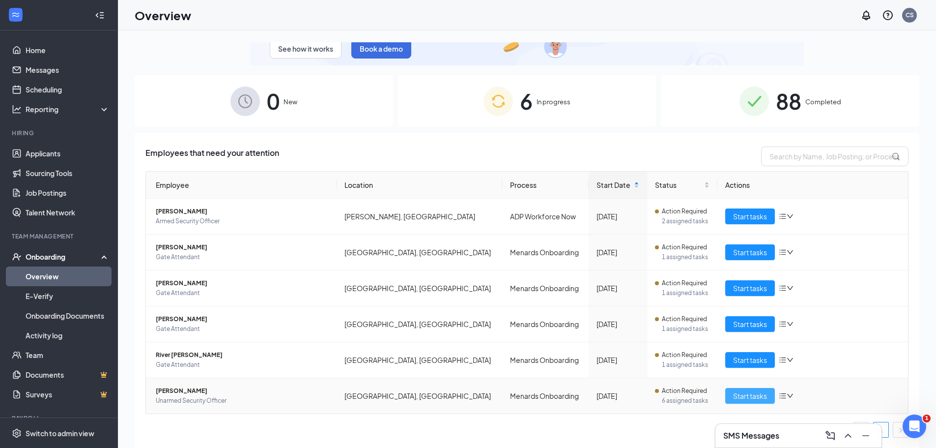
click at [755, 395] on span "Start tasks" at bounding box center [750, 395] width 34 height 11
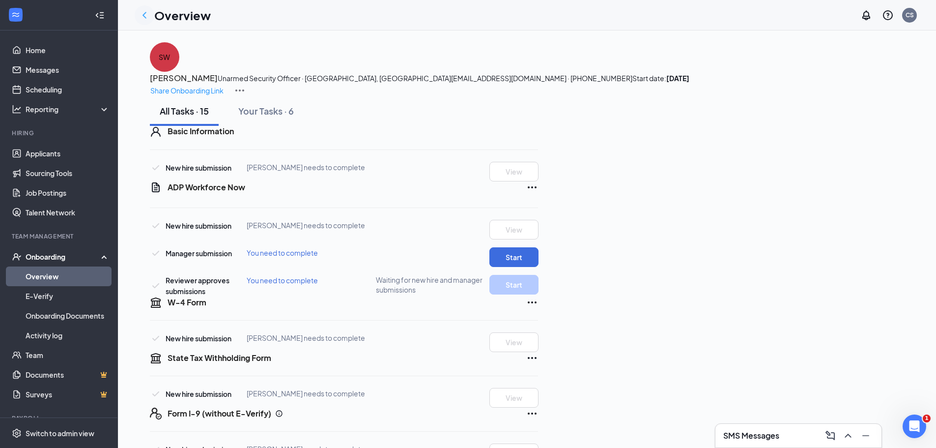
click at [144, 13] on icon "ChevronLeft" at bounding box center [145, 15] width 12 height 12
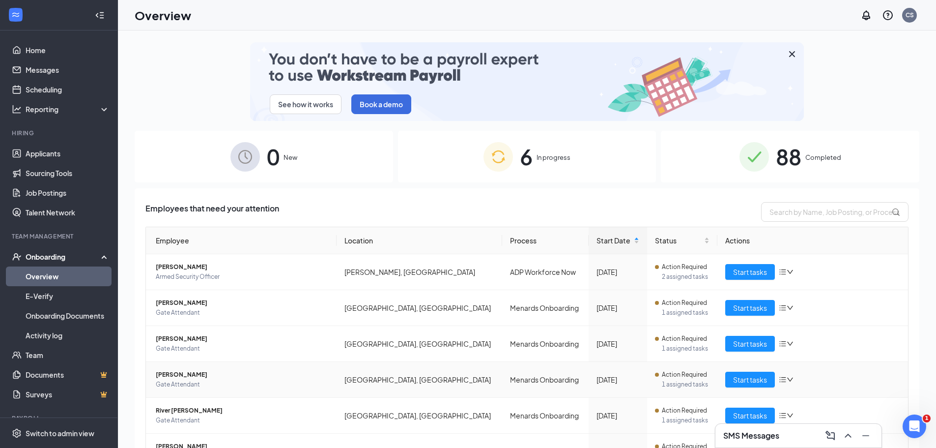
scroll to position [56, 0]
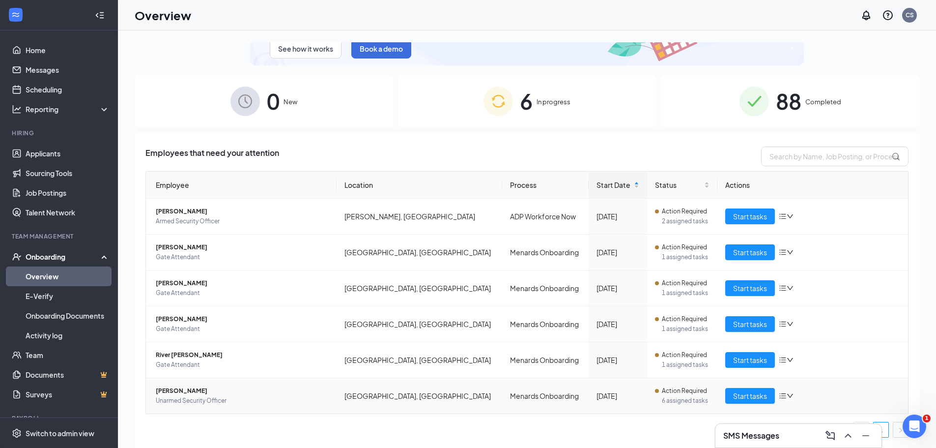
click at [779, 396] on icon "bars" at bounding box center [783, 396] width 8 height 8
click at [791, 414] on div "Stop process" at bounding box center [833, 416] width 106 height 10
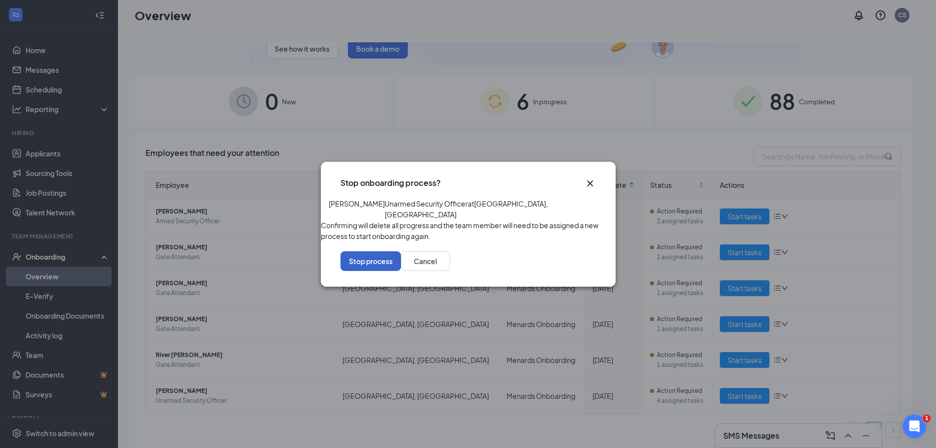
click at [401, 271] on button "Stop process" at bounding box center [371, 261] width 60 height 20
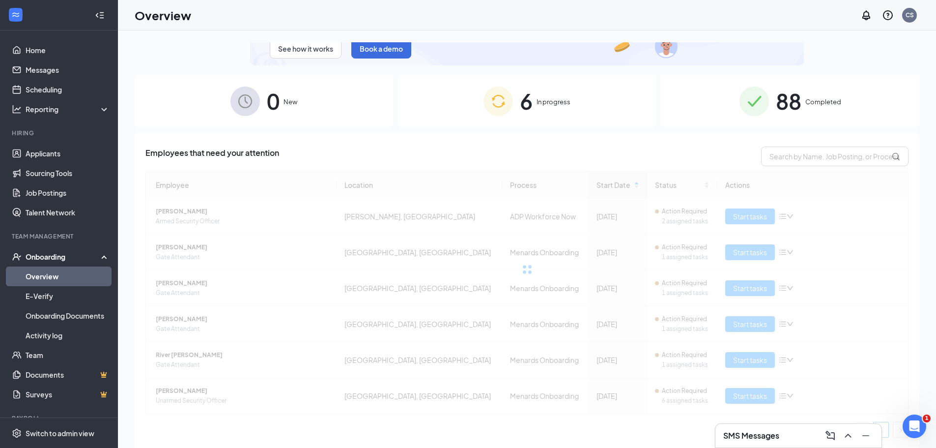
scroll to position [20, 0]
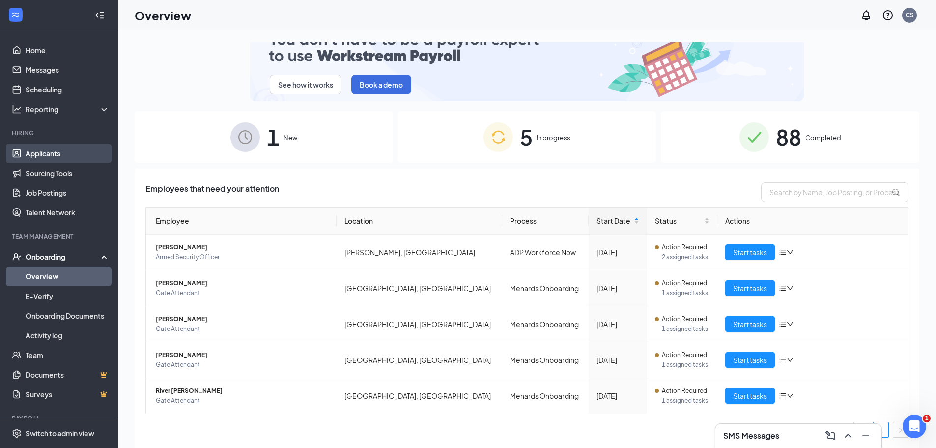
click at [43, 151] on link "Applicants" at bounding box center [68, 154] width 84 height 20
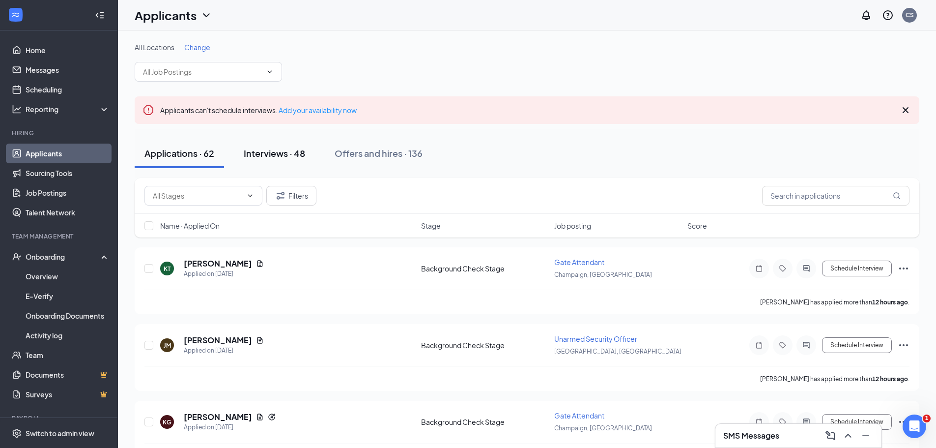
click at [262, 150] on div "Interviews · 48" at bounding box center [274, 153] width 61 height 12
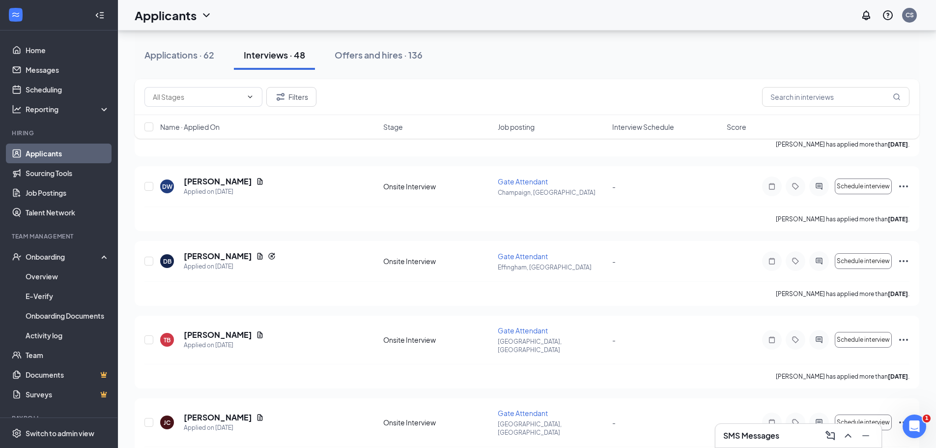
scroll to position [344, 0]
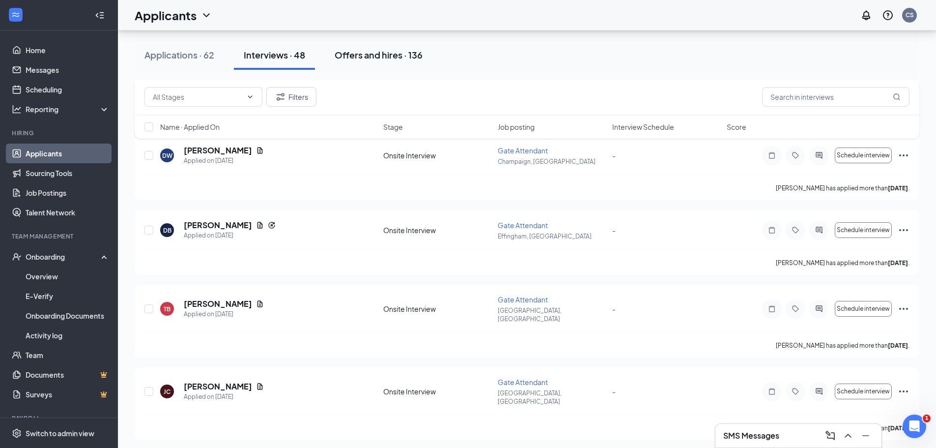
click at [364, 56] on div "Offers and hires · 136" at bounding box center [379, 55] width 88 height 12
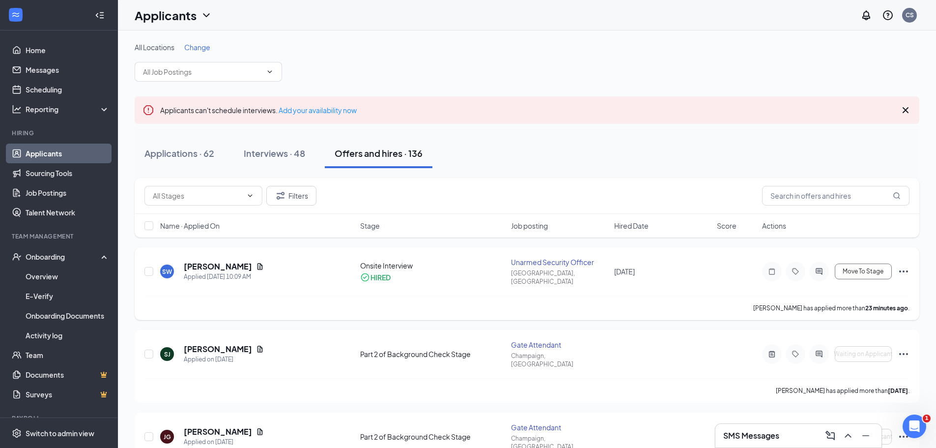
click at [904, 270] on icon "Ellipses" at bounding box center [903, 271] width 9 height 2
click at [654, 170] on div "Applications · 62 Interviews · 48 Offers and hires · 136" at bounding box center [527, 153] width 785 height 49
click at [873, 269] on span "Move To Stage" at bounding box center [863, 271] width 41 height 7
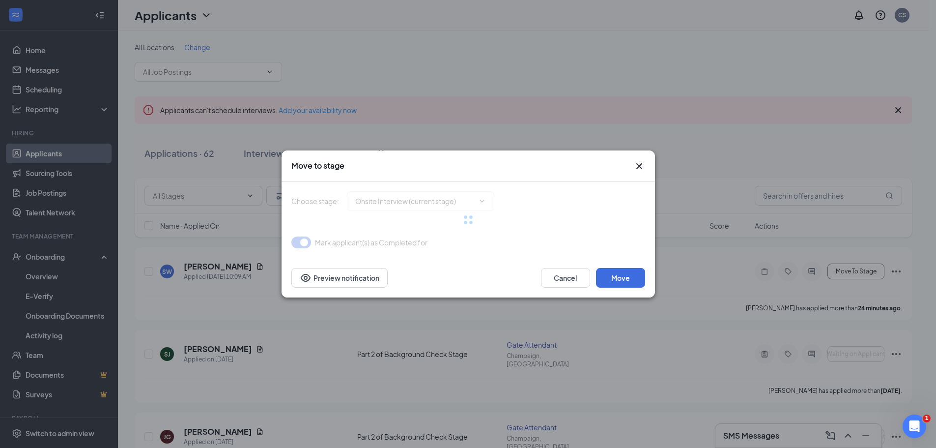
type input "Hiring Complete (final stage)"
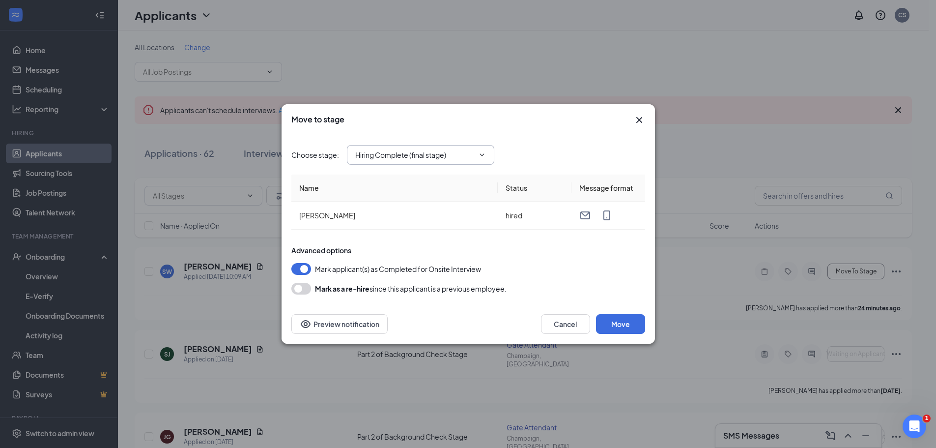
click at [484, 151] on icon "ChevronDown" at bounding box center [482, 155] width 8 height 8
click at [419, 155] on input "Hiring Complete (final stage)" at bounding box center [414, 154] width 119 height 11
click at [414, 216] on div "Hiring Complete (final stage)" at bounding box center [401, 210] width 91 height 11
click at [628, 322] on button "Move" at bounding box center [620, 324] width 49 height 20
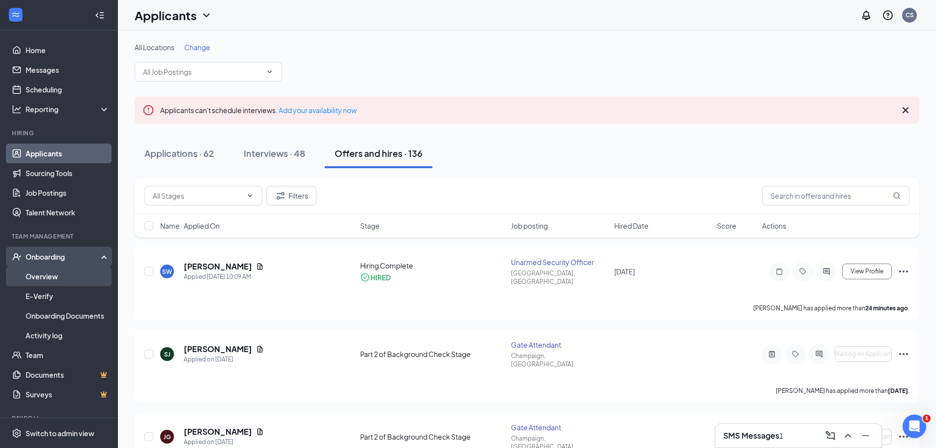
click at [38, 276] on link "Overview" at bounding box center [68, 276] width 84 height 20
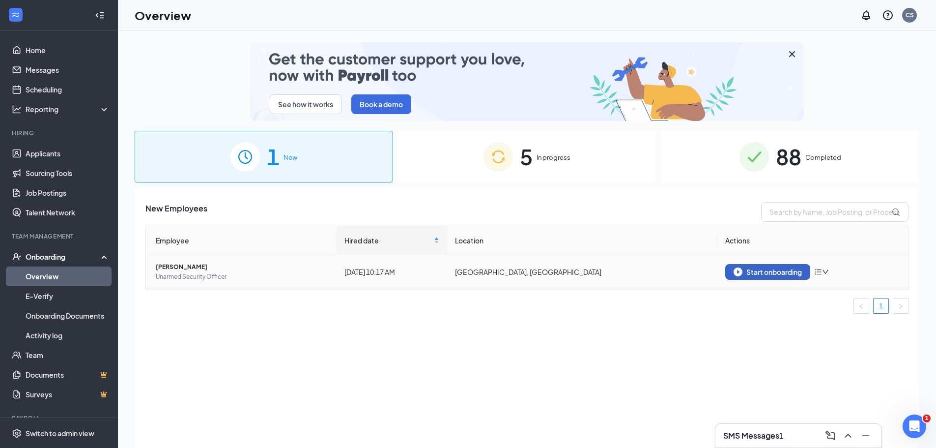
click at [777, 274] on div "Start onboarding" at bounding box center [768, 271] width 68 height 9
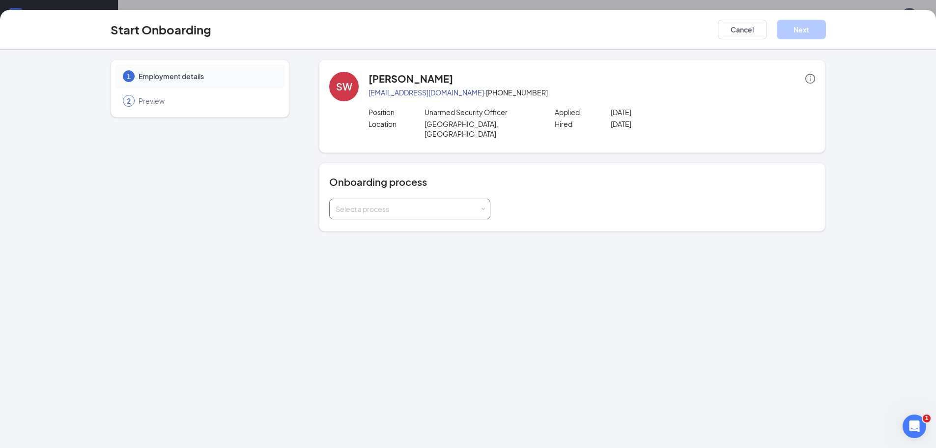
click at [486, 199] on div "Select a process" at bounding box center [409, 209] width 161 height 21
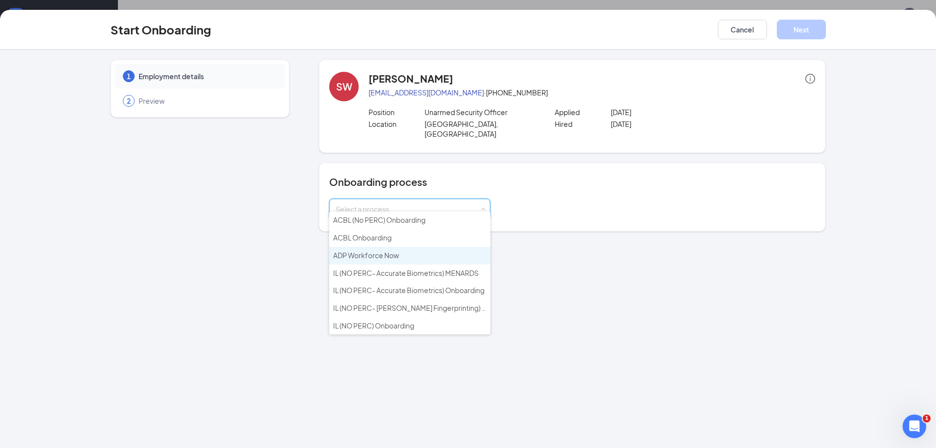
click at [375, 255] on span "ADP Workforce Now" at bounding box center [366, 255] width 66 height 9
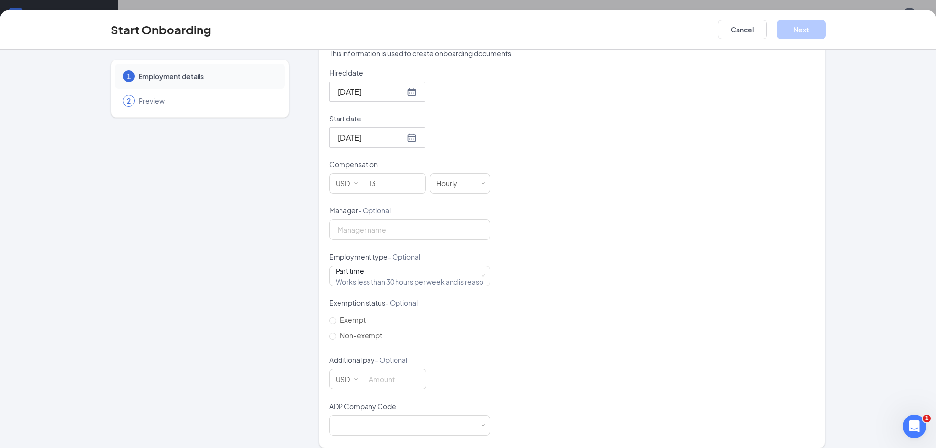
scroll to position [44, 0]
click at [481, 423] on span at bounding box center [483, 425] width 4 height 4
click at [414, 435] on li "C7V - [PERSON_NAME] Detecti" at bounding box center [405, 436] width 161 height 16
click at [795, 28] on button "Next" at bounding box center [801, 30] width 49 height 20
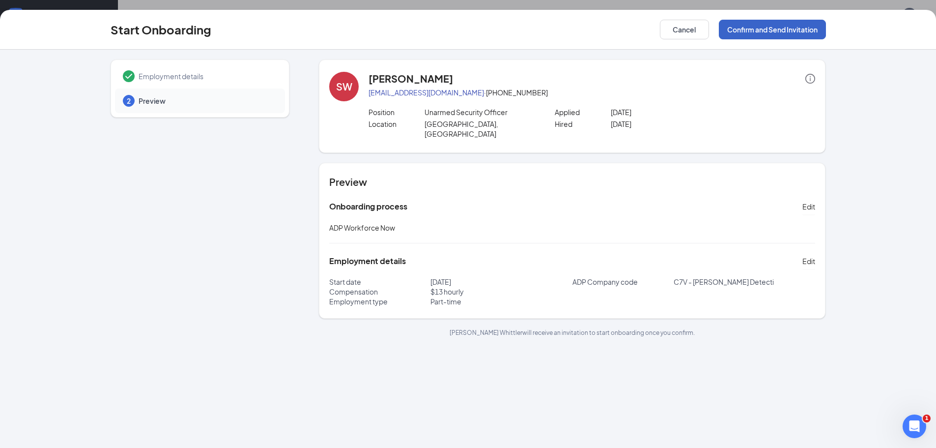
click at [795, 28] on button "Confirm and Send Invitation" at bounding box center [772, 30] width 107 height 20
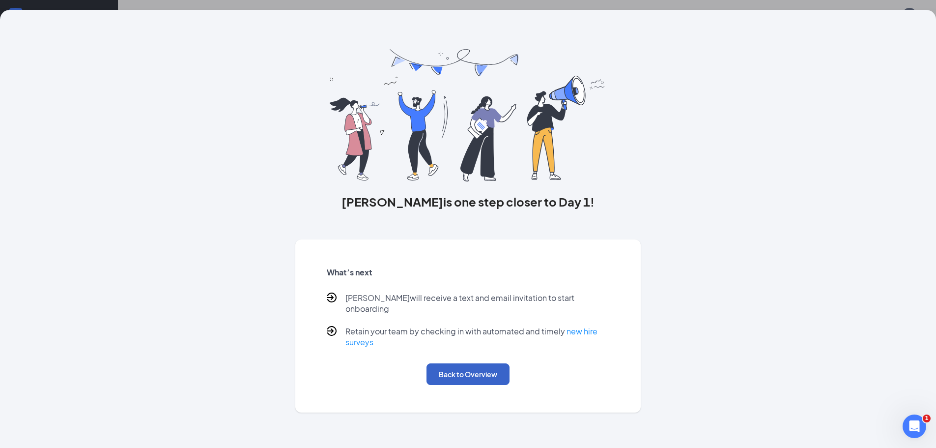
click at [476, 363] on button "Back to Overview" at bounding box center [468, 374] width 83 height 22
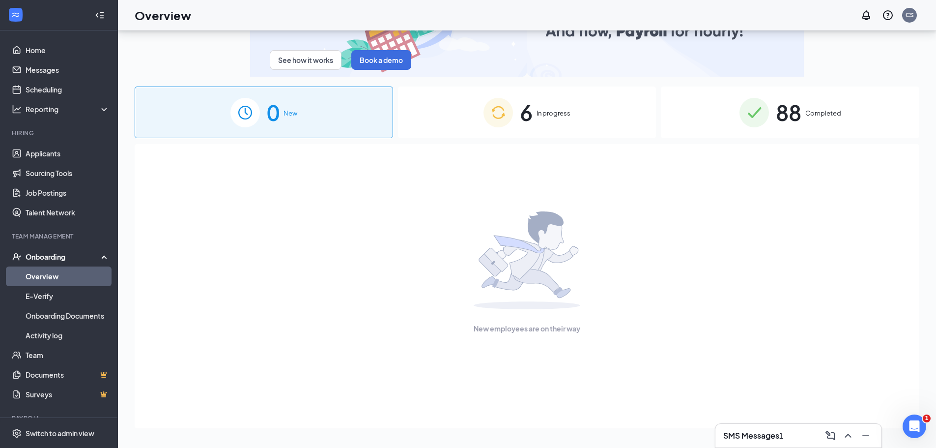
click at [552, 116] on span "In progress" at bounding box center [554, 113] width 34 height 10
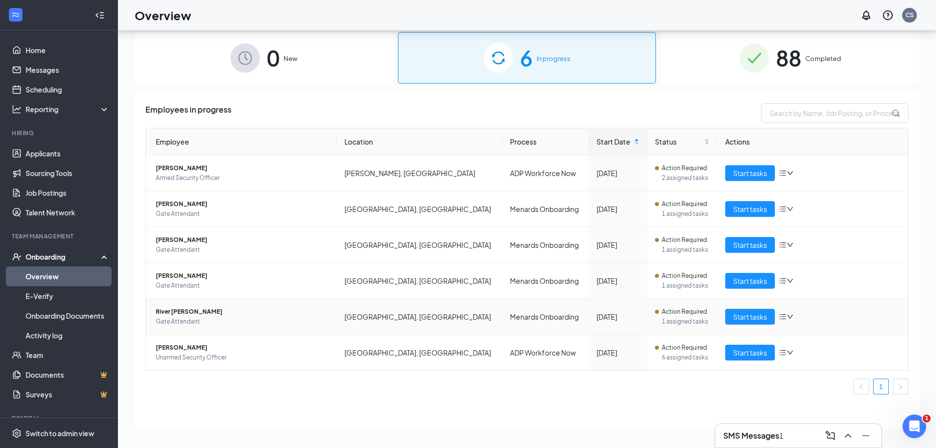
scroll to position [56, 0]
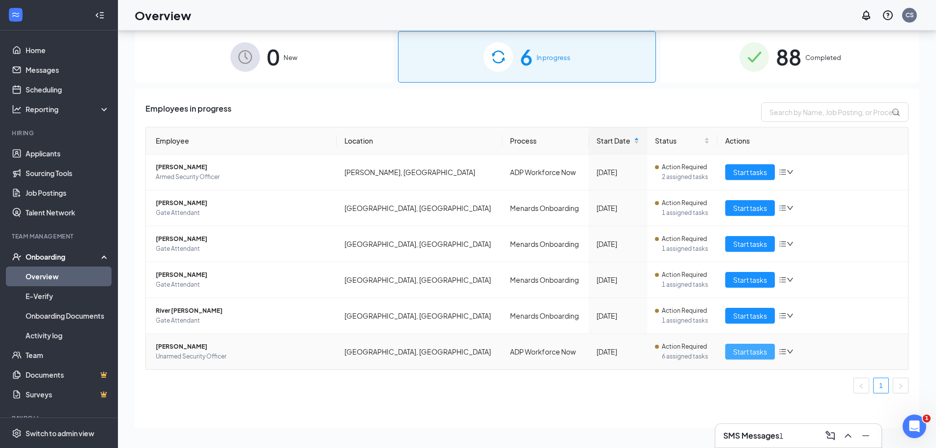
click at [742, 351] on span "Start tasks" at bounding box center [750, 351] width 34 height 11
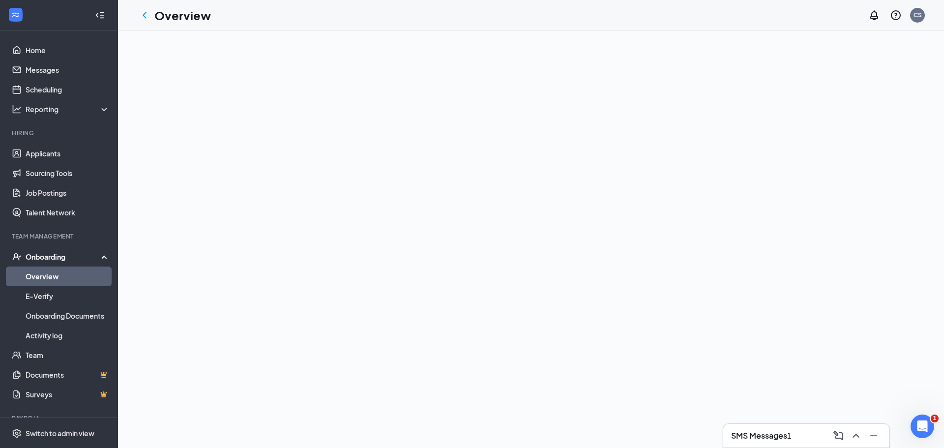
click at [769, 439] on h3 "SMS Messages" at bounding box center [759, 435] width 56 height 11
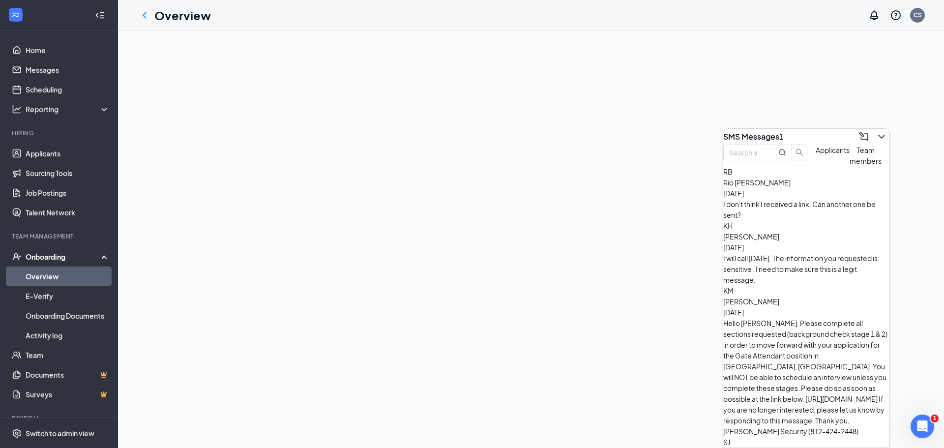
click at [660, 276] on div at bounding box center [531, 238] width 826 height 417
click at [878, 131] on icon "ChevronDown" at bounding box center [881, 137] width 12 height 12
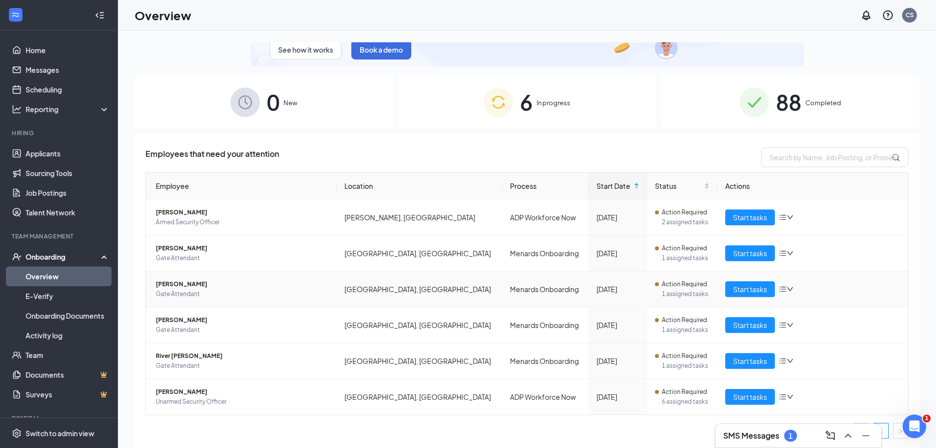
scroll to position [56, 0]
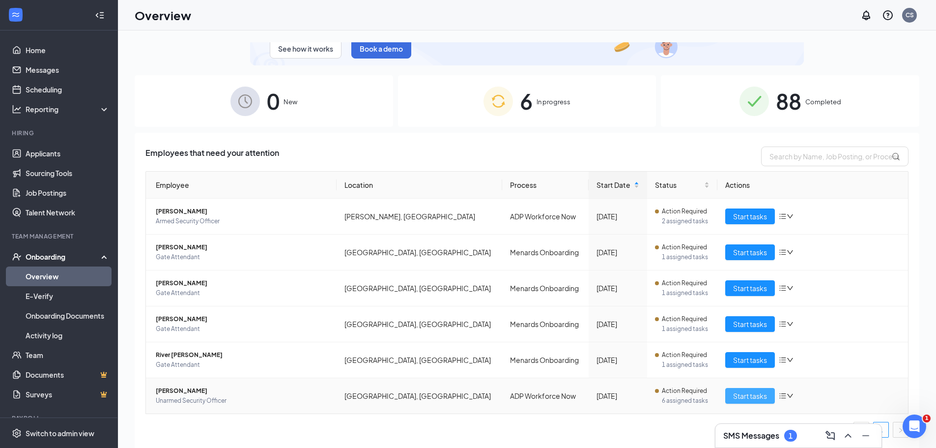
click at [746, 396] on span "Start tasks" at bounding box center [750, 395] width 34 height 11
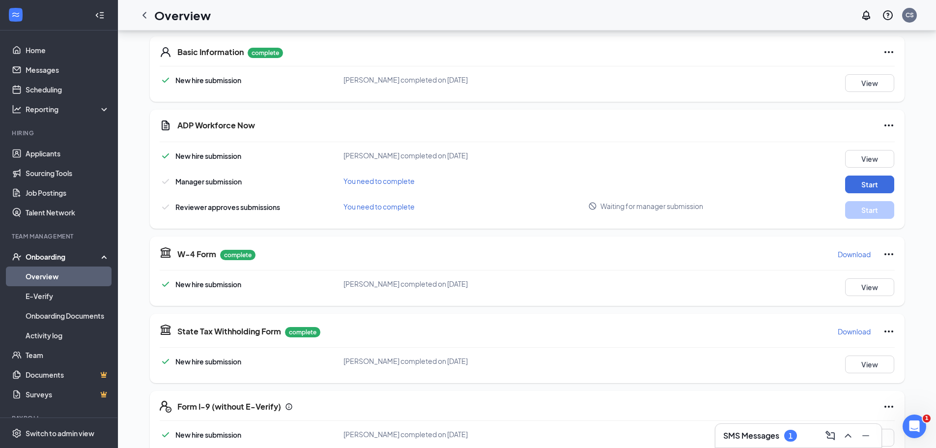
scroll to position [147, 0]
click at [859, 254] on p "Download" at bounding box center [854, 254] width 33 height 10
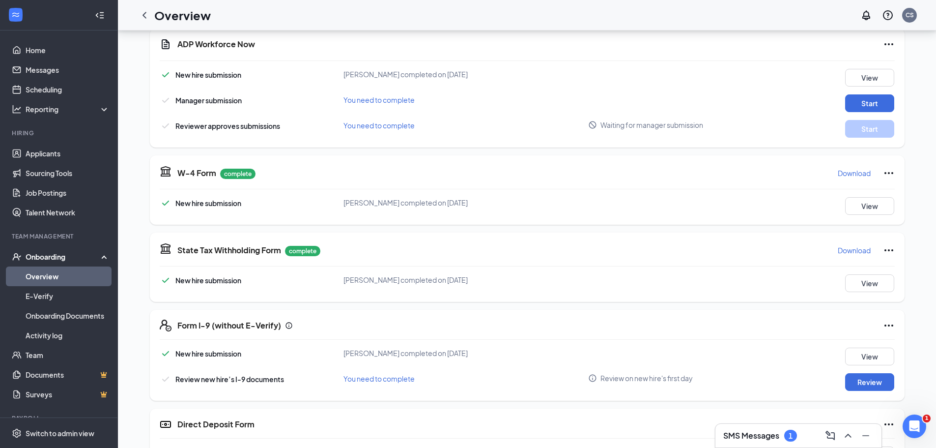
scroll to position [246, 0]
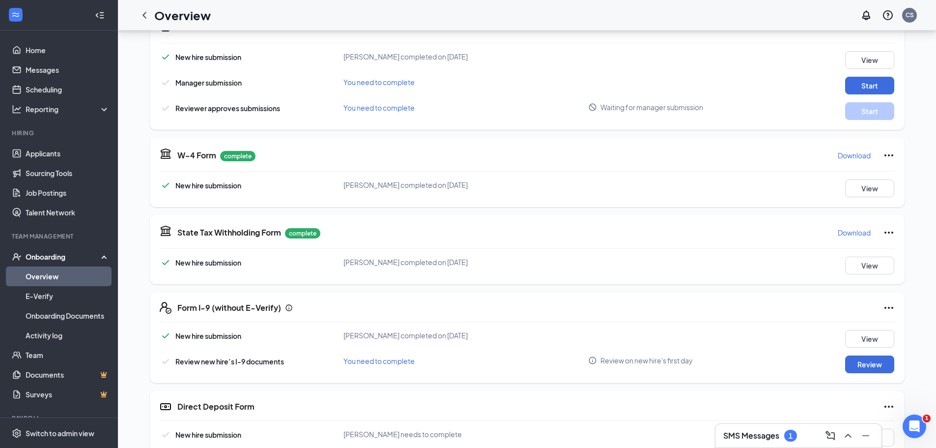
click at [858, 232] on p "Download" at bounding box center [854, 233] width 33 height 10
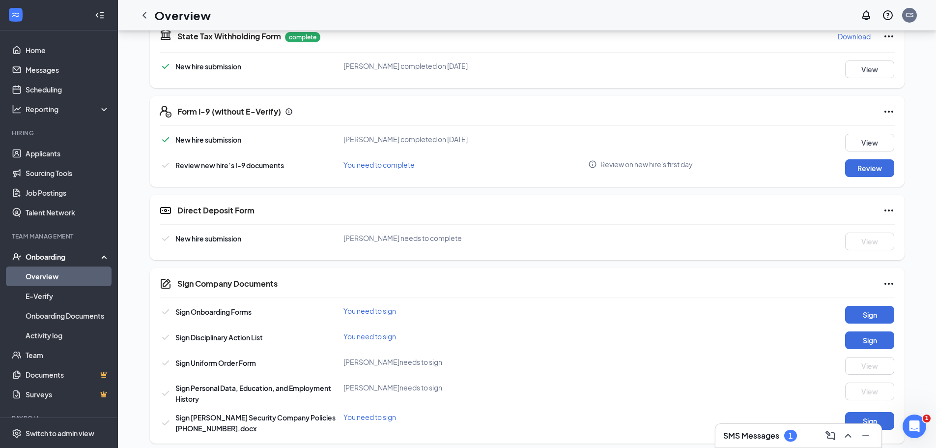
scroll to position [442, 0]
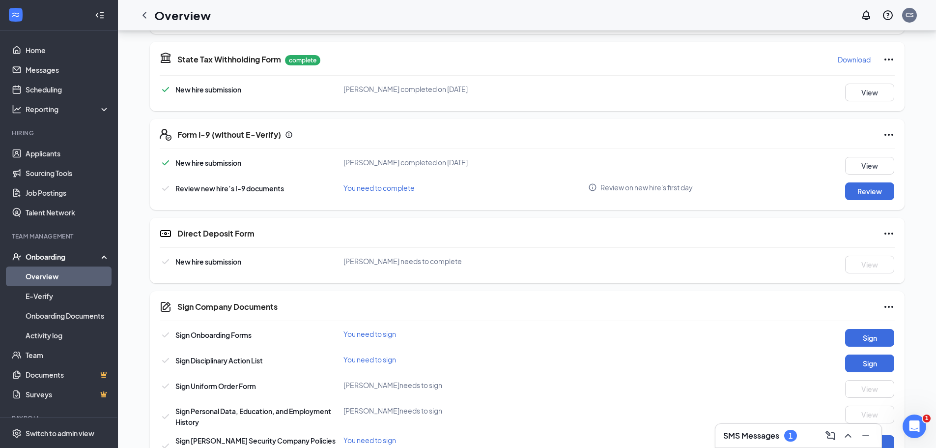
scroll to position [442, 0]
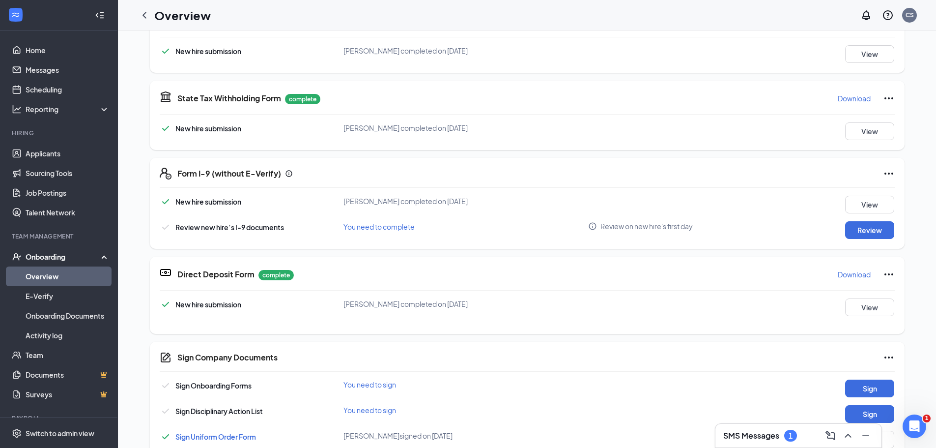
scroll to position [393, 0]
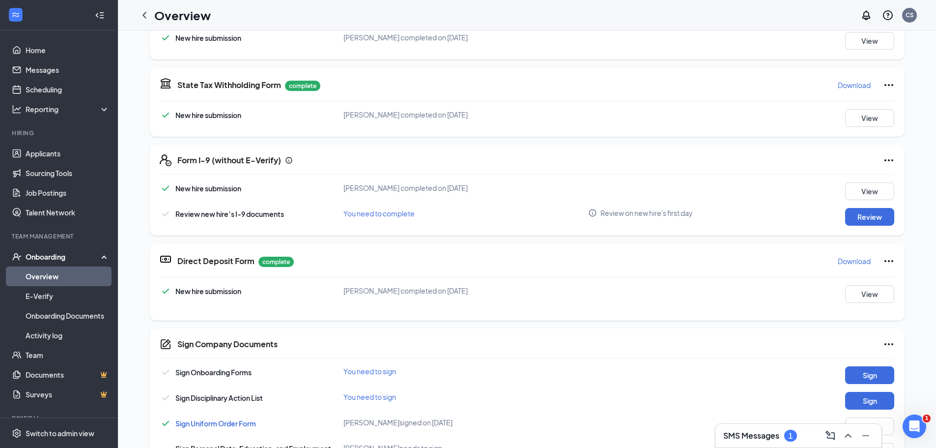
click at [851, 258] on p "Download" at bounding box center [854, 261] width 33 height 10
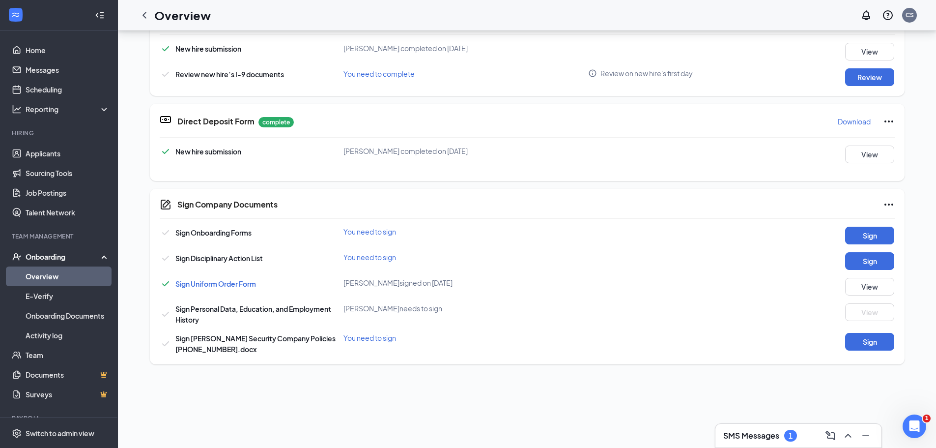
scroll to position [147, 0]
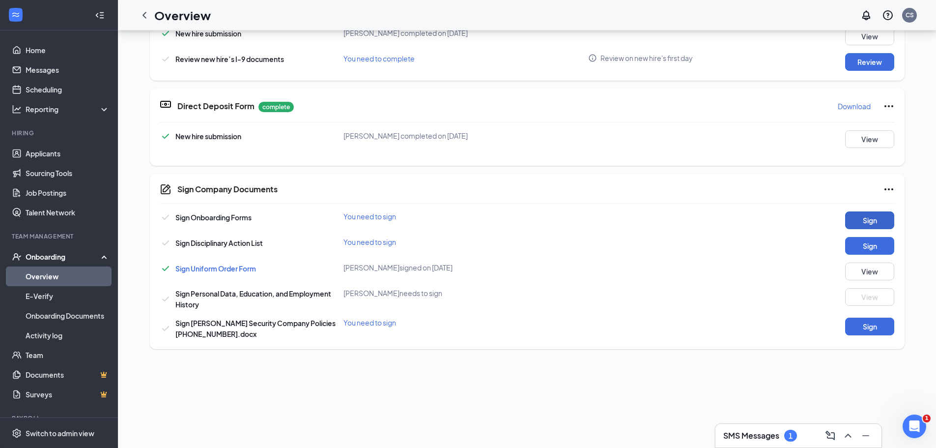
click at [860, 218] on button "Sign" at bounding box center [869, 220] width 49 height 18
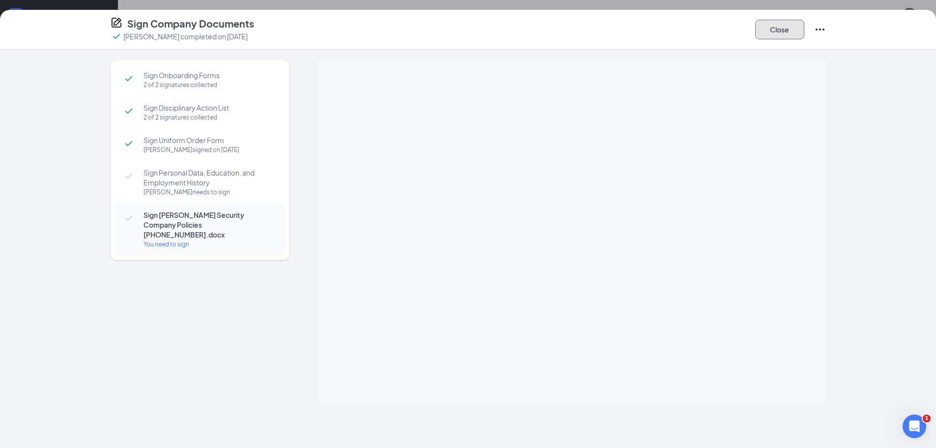
click at [773, 33] on button "Close" at bounding box center [779, 30] width 49 height 20
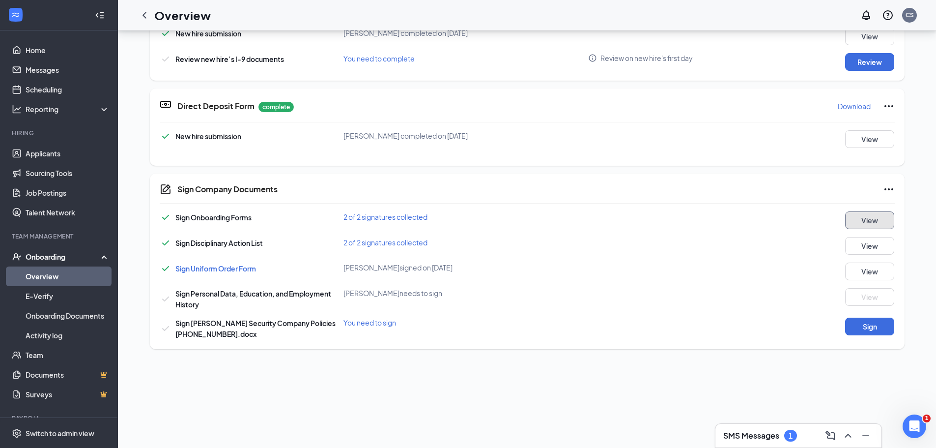
click at [862, 221] on button "View" at bounding box center [869, 220] width 49 height 18
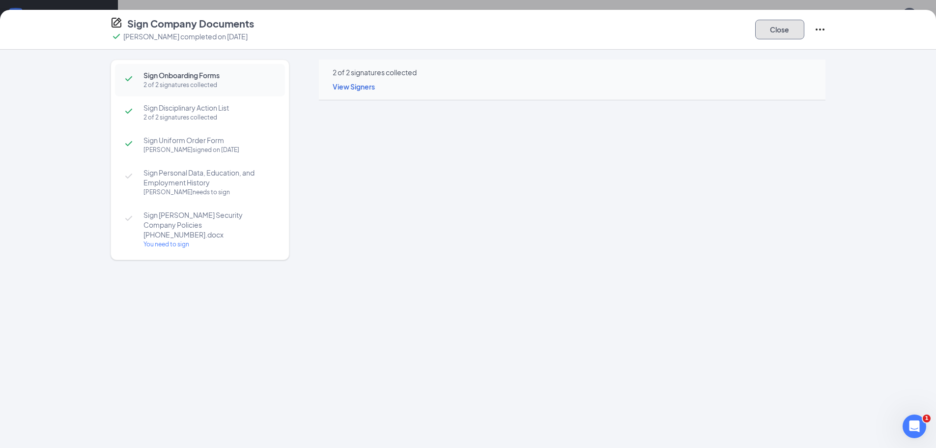
click at [793, 34] on button "Close" at bounding box center [779, 30] width 49 height 20
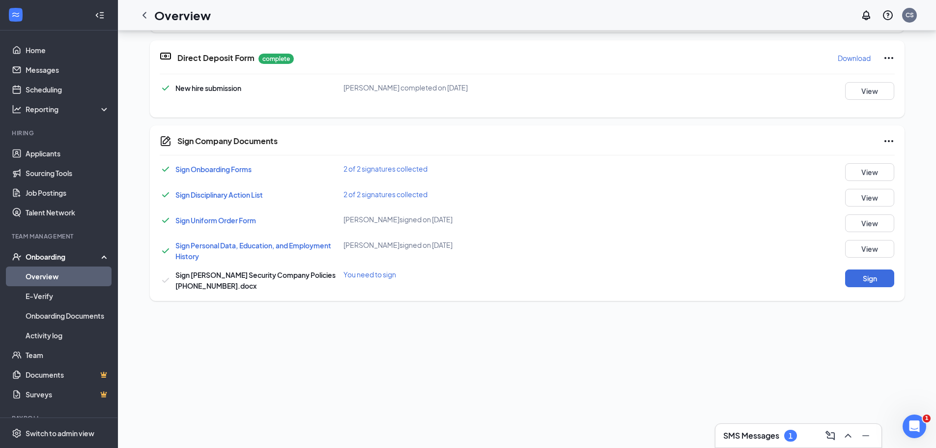
scroll to position [197, 0]
click at [875, 280] on button "Sign" at bounding box center [869, 277] width 49 height 18
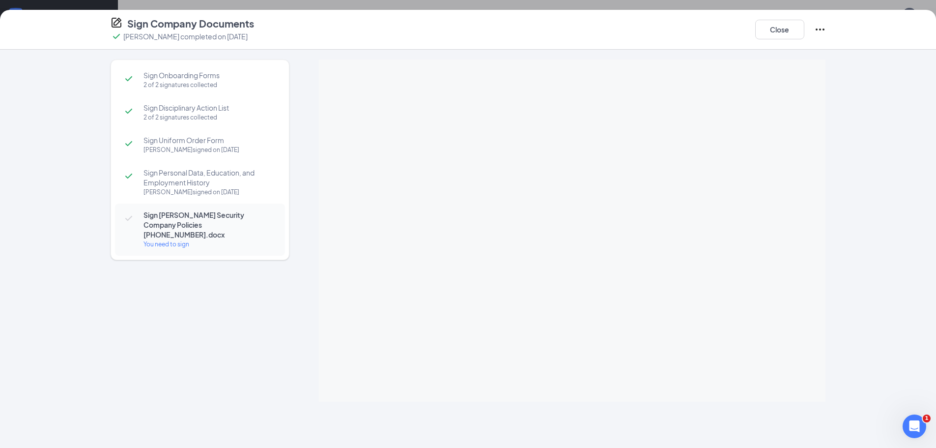
scroll to position [201, 0]
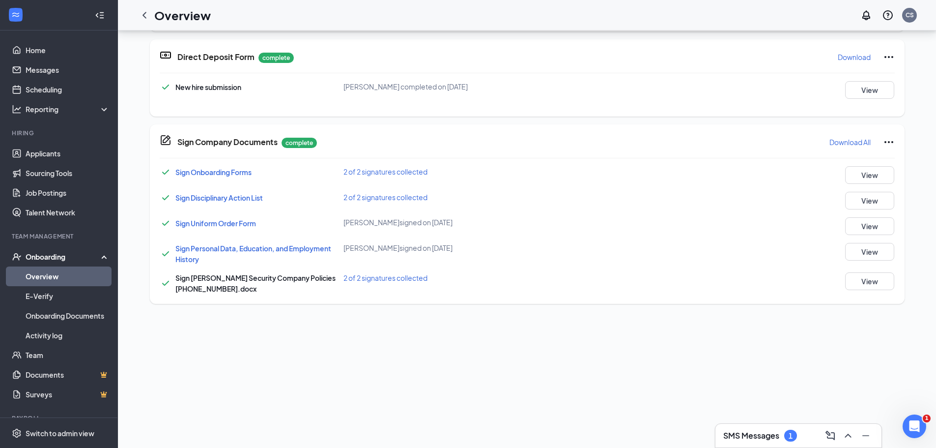
click at [841, 143] on p "Download All" at bounding box center [850, 142] width 41 height 10
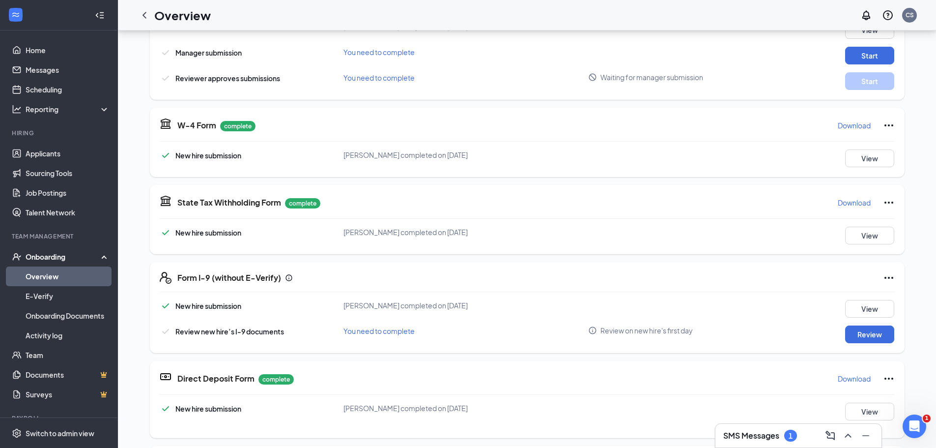
scroll to position [0, 0]
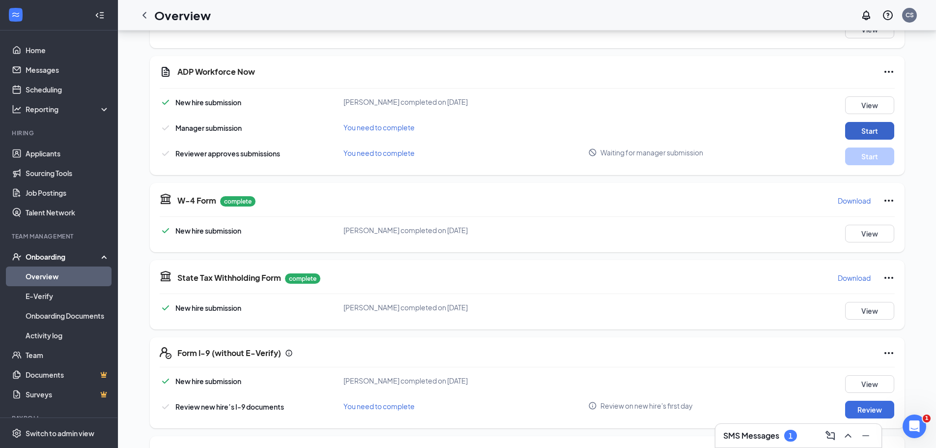
click at [858, 130] on button "Start" at bounding box center [869, 131] width 49 height 18
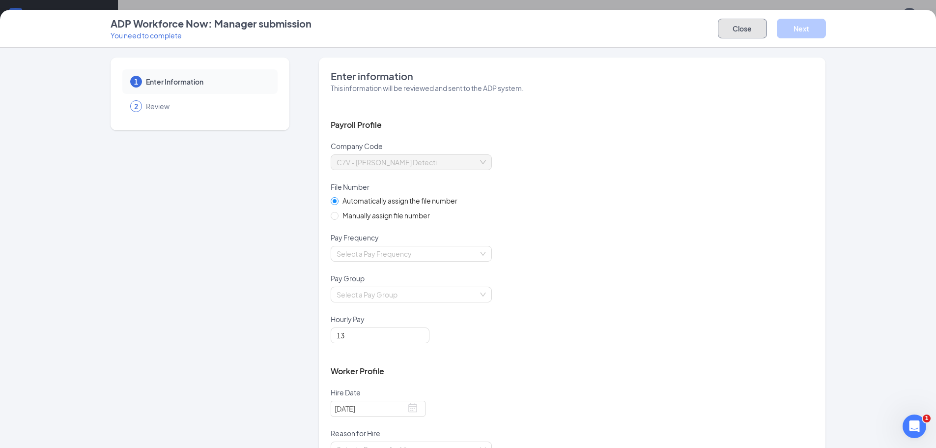
click at [742, 29] on button "Close" at bounding box center [742, 29] width 49 height 20
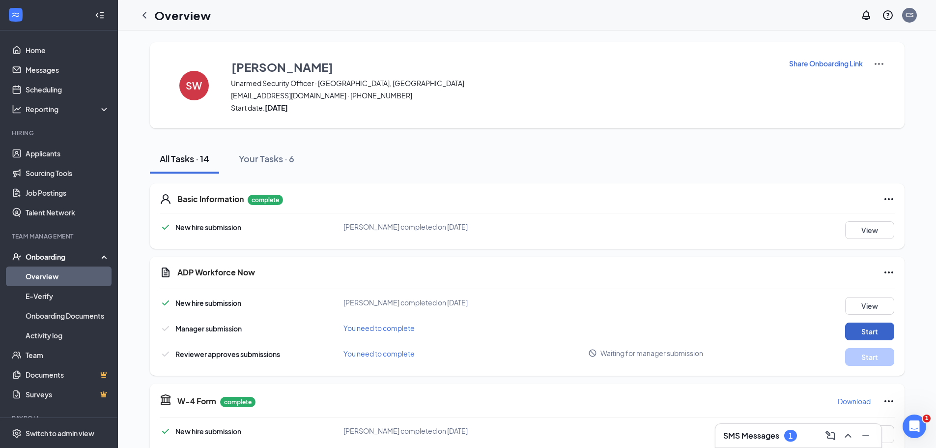
click at [857, 334] on button "Start" at bounding box center [869, 331] width 49 height 18
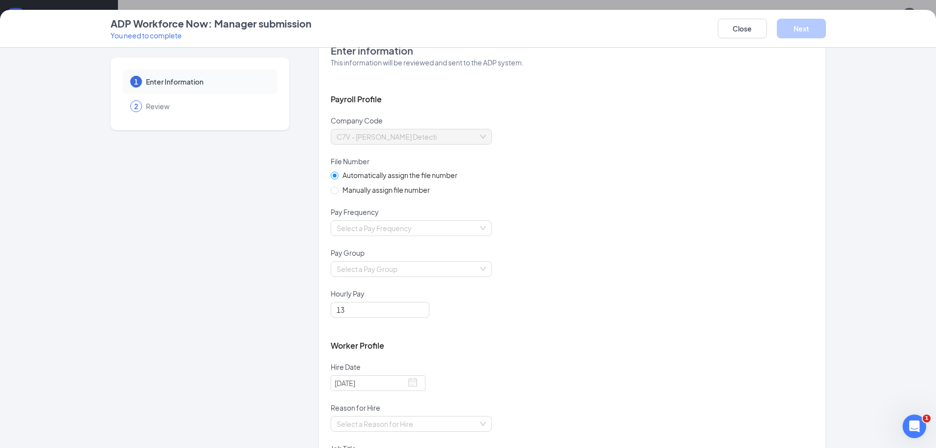
scroll to position [49, 0]
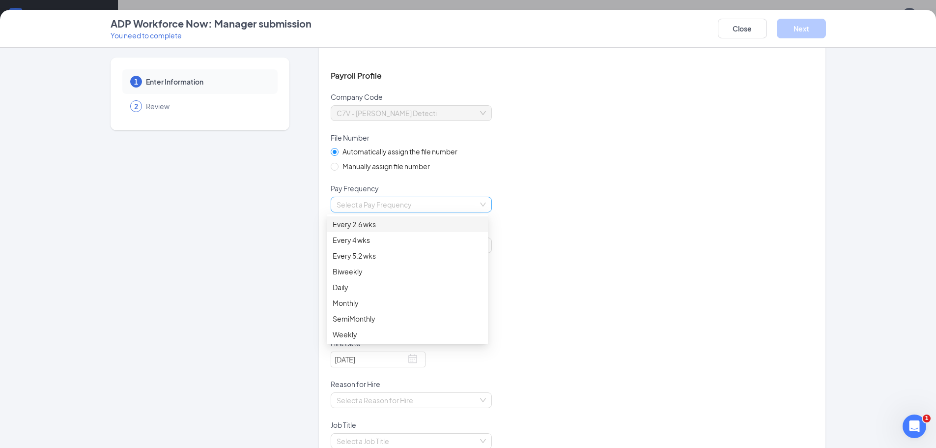
click at [479, 204] on div "Select a Pay Frequency" at bounding box center [411, 205] width 161 height 16
click at [539, 169] on div "Automatically assign the file number Manually assign file number" at bounding box center [572, 164] width 483 height 37
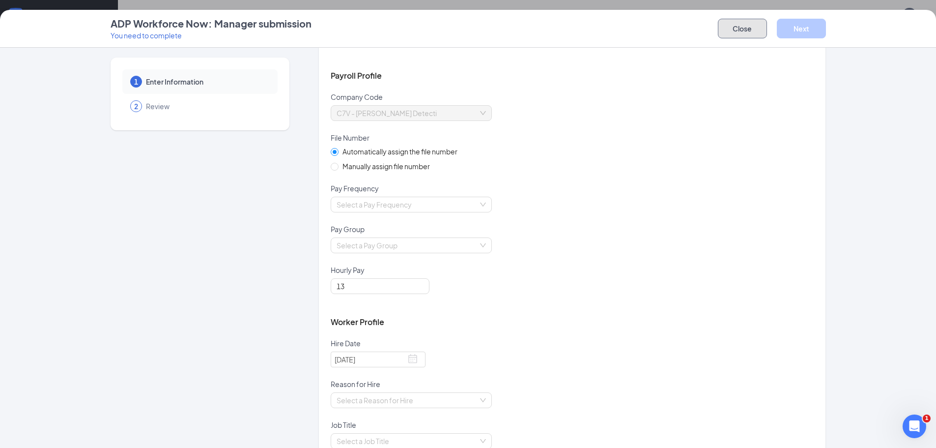
click at [740, 29] on button "Close" at bounding box center [742, 29] width 49 height 20
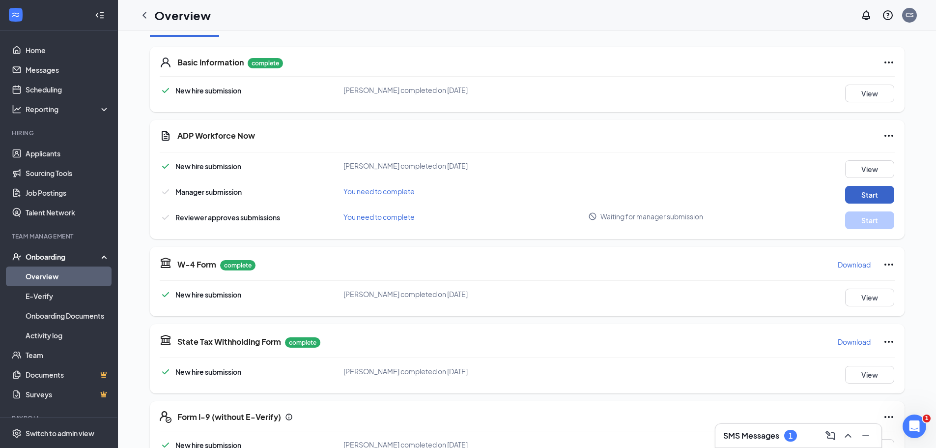
scroll to position [147, 0]
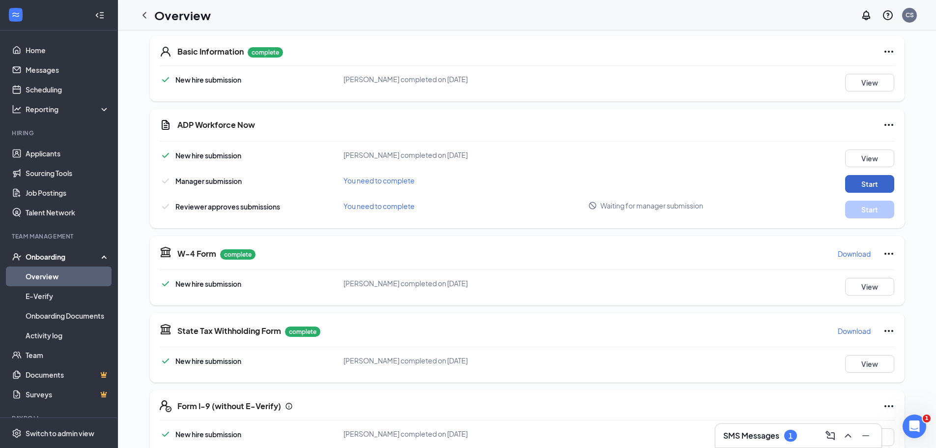
click at [867, 183] on button "Start" at bounding box center [869, 184] width 49 height 18
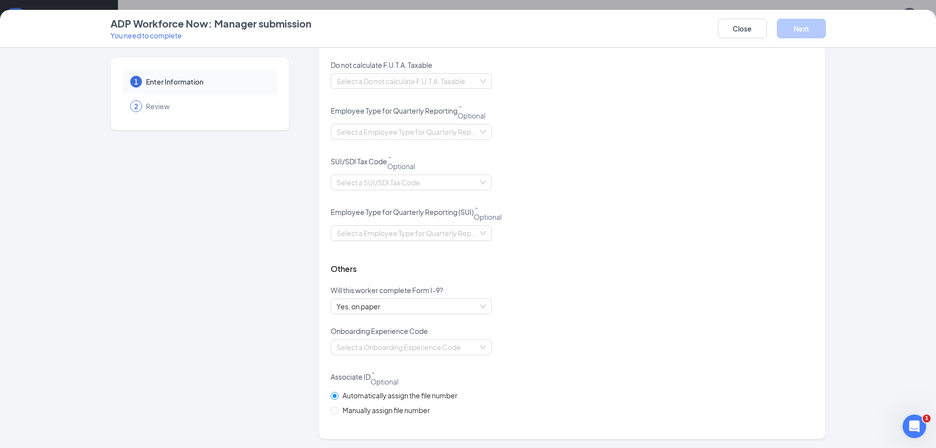
scroll to position [583, 0]
click at [482, 306] on span "Yes, on paper" at bounding box center [411, 305] width 149 height 15
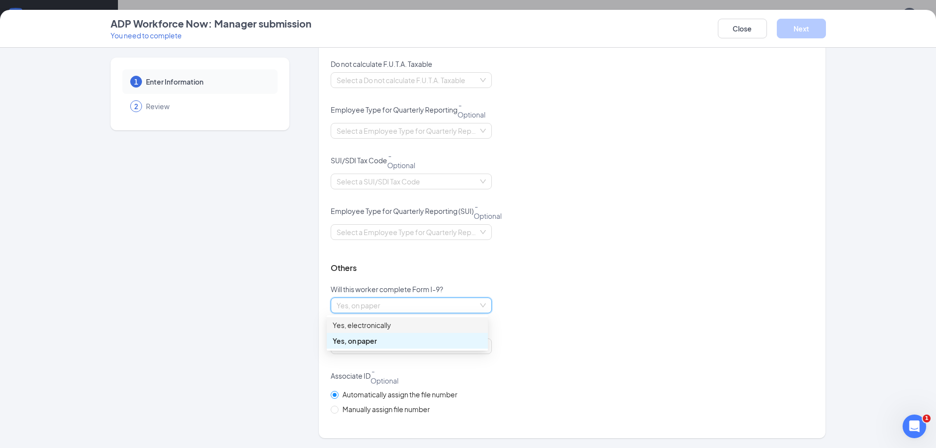
click at [418, 320] on div "Yes, electronically" at bounding box center [407, 324] width 149 height 11
click at [483, 348] on div "Select a Onboarding Experience Code" at bounding box center [411, 346] width 161 height 16
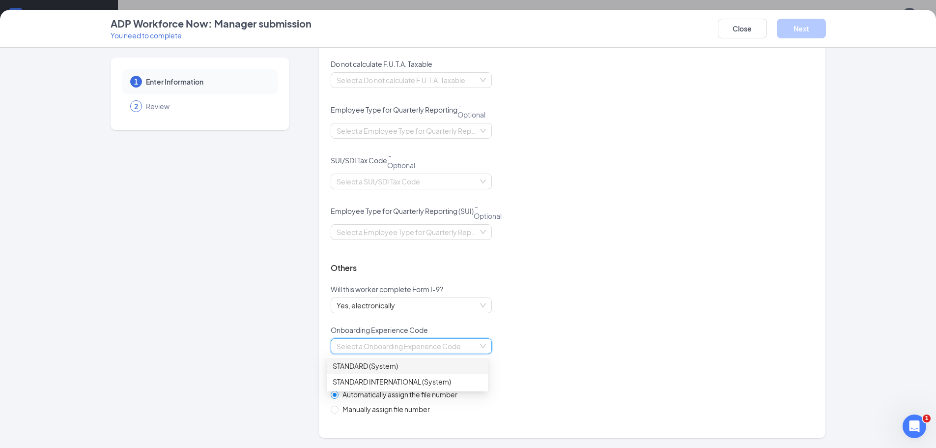
click at [434, 364] on div "STANDARD (System)" at bounding box center [407, 365] width 149 height 11
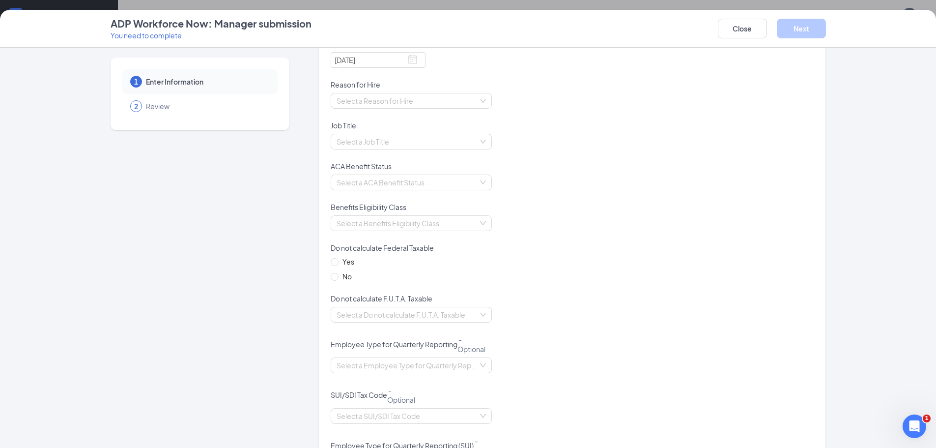
scroll to position [337, 0]
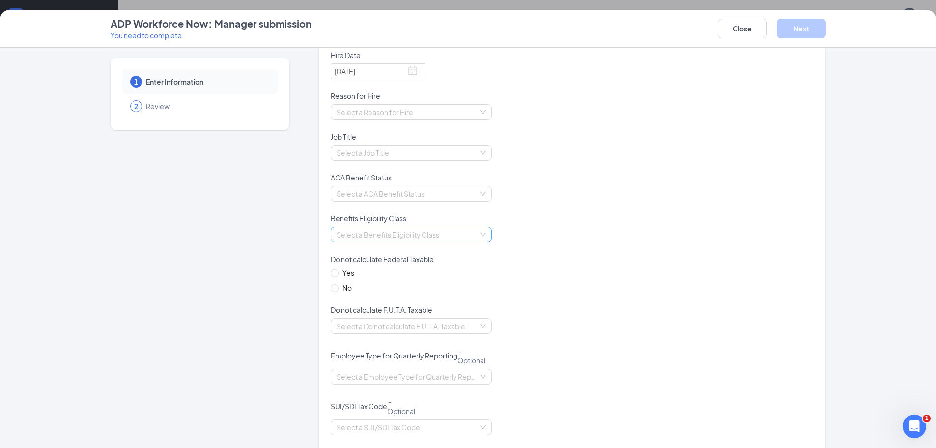
click at [479, 235] on div "Select a Benefits Eligibility Class" at bounding box center [411, 235] width 161 height 16
click at [452, 270] on div "Non-Benefit Eligible" at bounding box center [407, 269] width 149 height 11
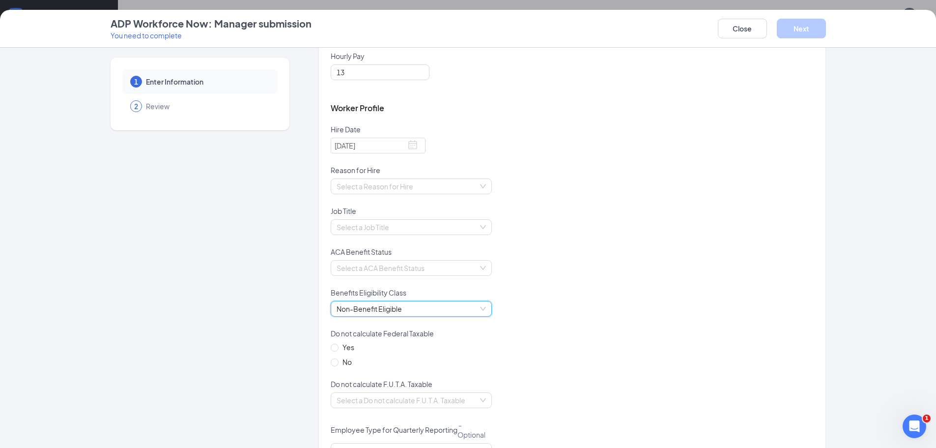
scroll to position [239, 0]
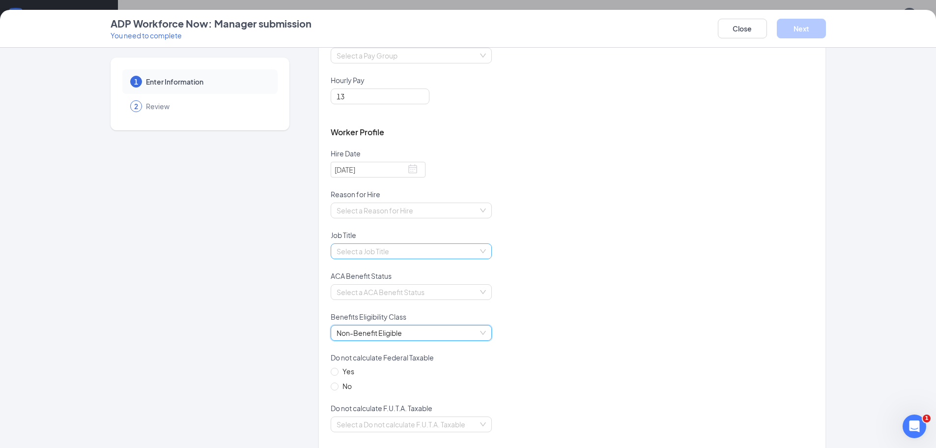
click at [485, 253] on div "Select a Job Title" at bounding box center [411, 251] width 161 height 16
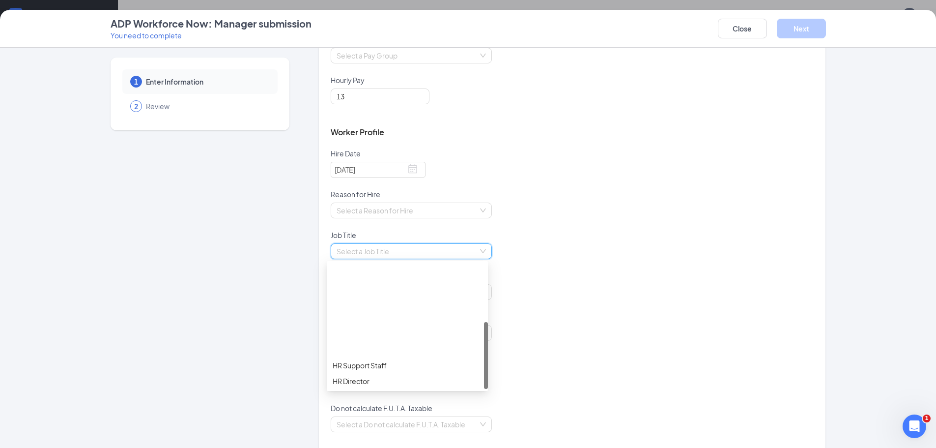
scroll to position [110, 0]
click at [389, 365] on div "Security Officer - [PERSON_NAME] SECURITY" at bounding box center [407, 365] width 149 height 11
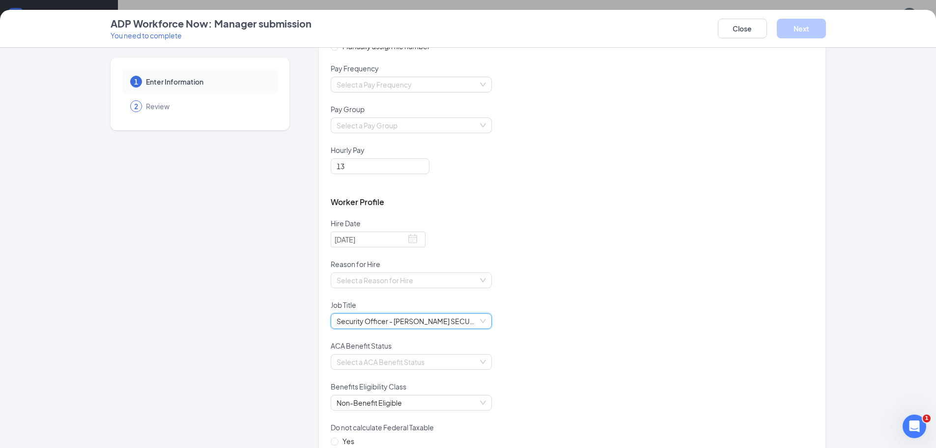
scroll to position [141, 0]
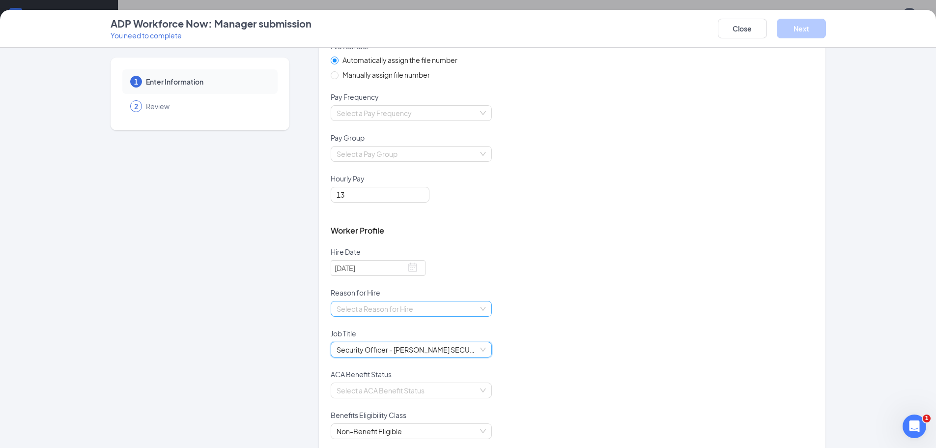
click at [476, 310] on div "Select a Reason for Hire" at bounding box center [411, 309] width 161 height 16
click at [396, 326] on div "Existing Position" at bounding box center [407, 328] width 149 height 11
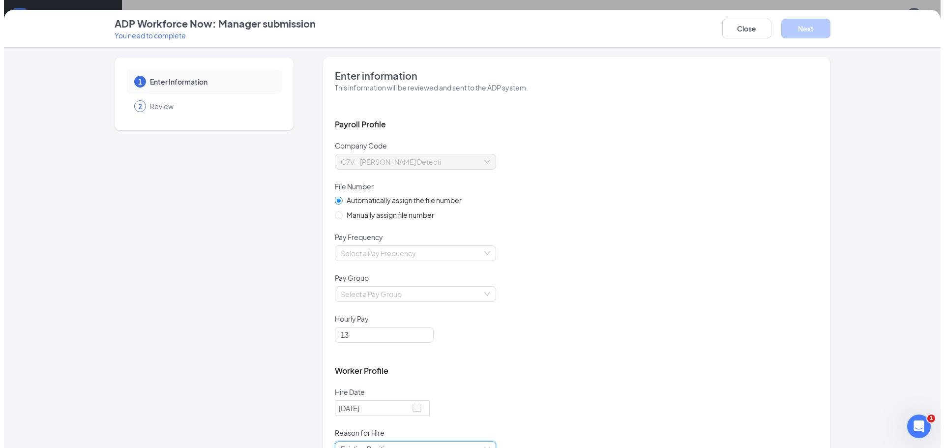
scroll to position [0, 0]
click at [740, 29] on button "Close" at bounding box center [742, 29] width 49 height 20
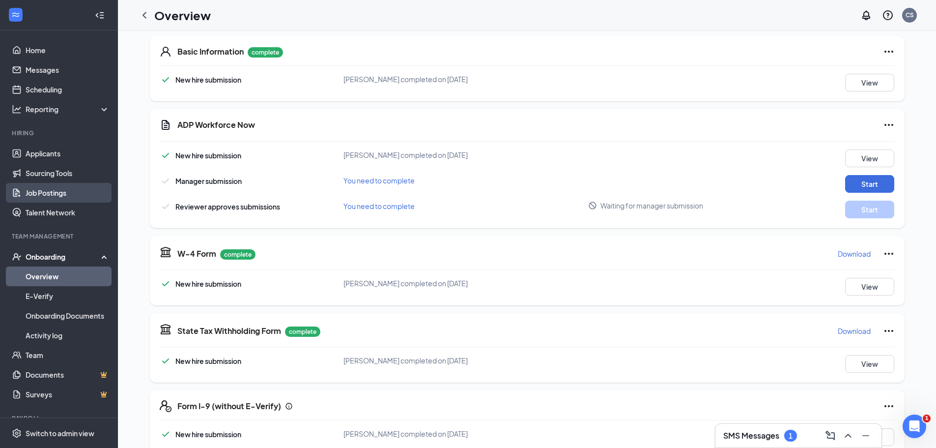
click at [47, 196] on link "Job Postings" at bounding box center [68, 193] width 84 height 20
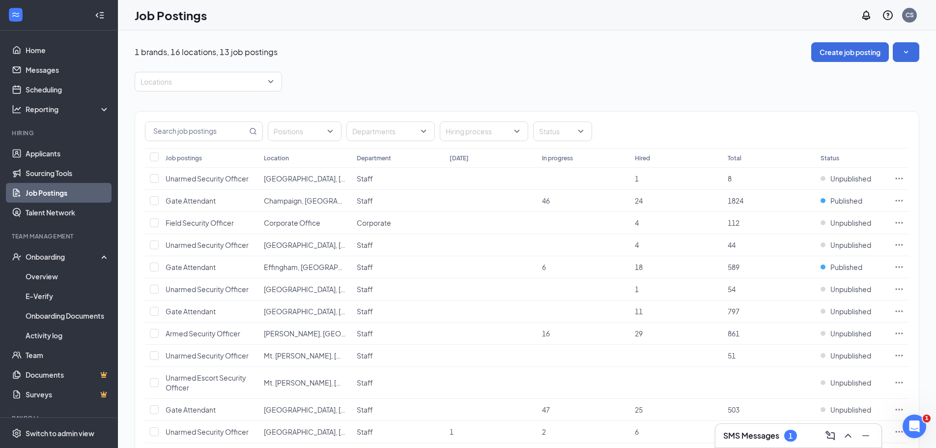
scroll to position [72, 0]
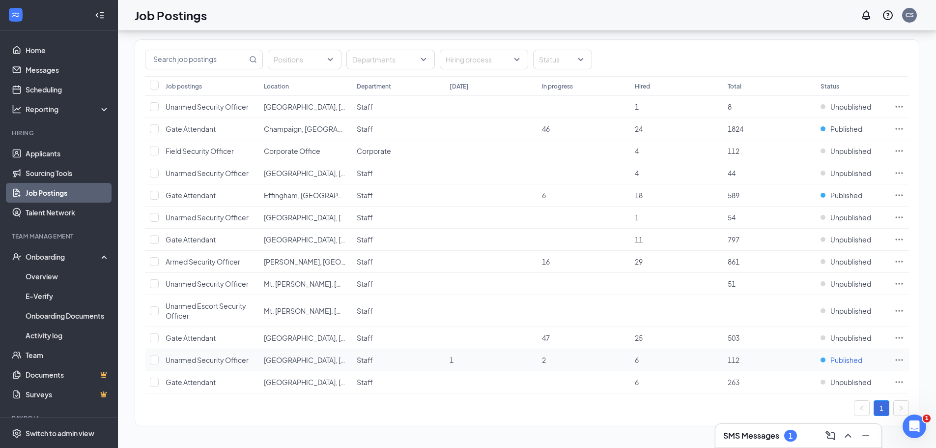
click at [851, 362] on span "Published" at bounding box center [847, 360] width 32 height 10
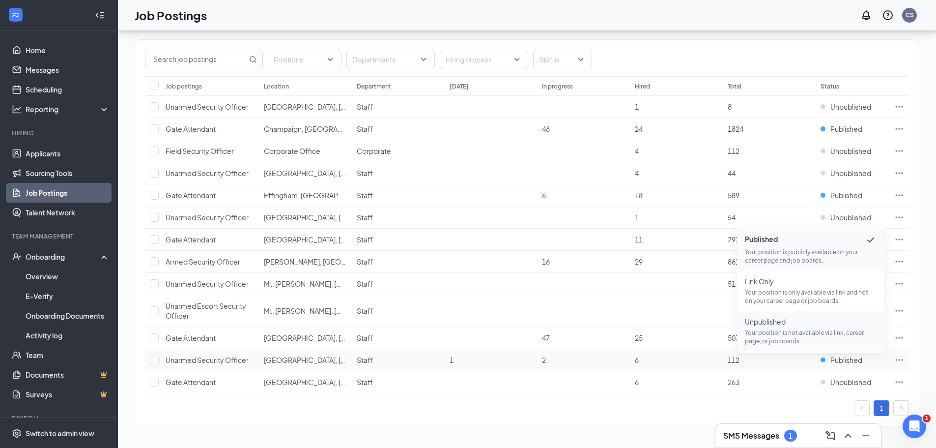
click at [783, 336] on p "Your position is not available via link, career page, or job boards." at bounding box center [811, 336] width 132 height 17
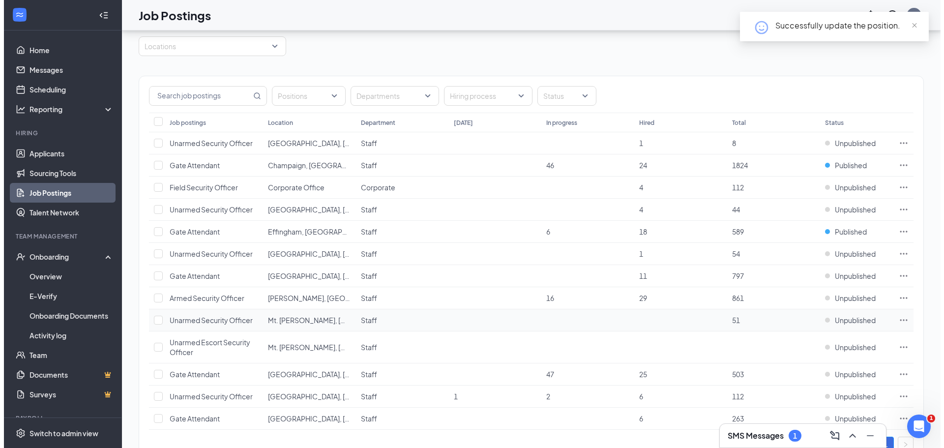
scroll to position [0, 0]
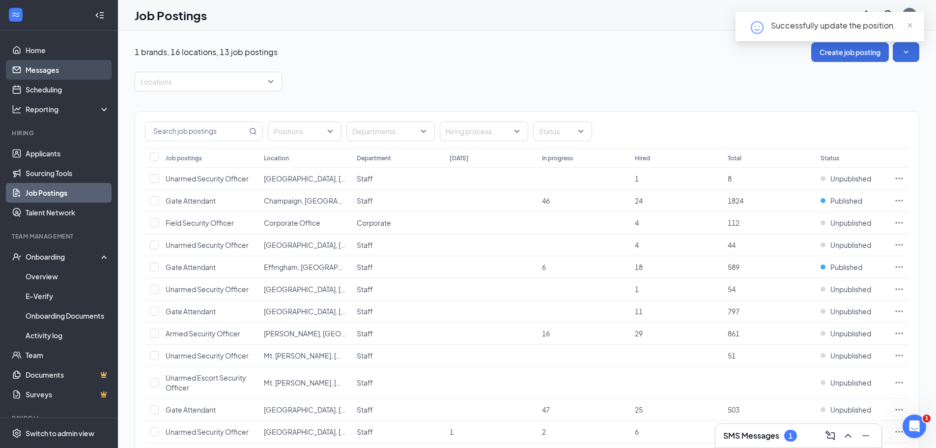
click at [36, 64] on link "Messages" at bounding box center [68, 70] width 84 height 20
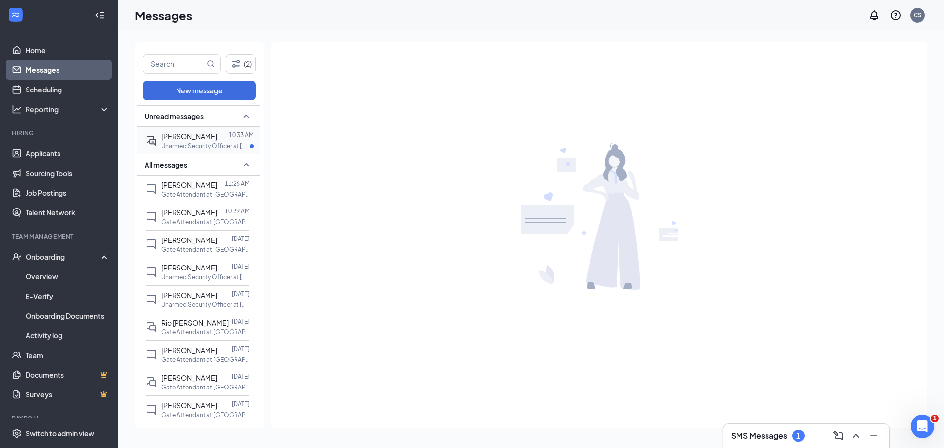
click at [189, 140] on span "[PERSON_NAME]" at bounding box center [189, 136] width 56 height 9
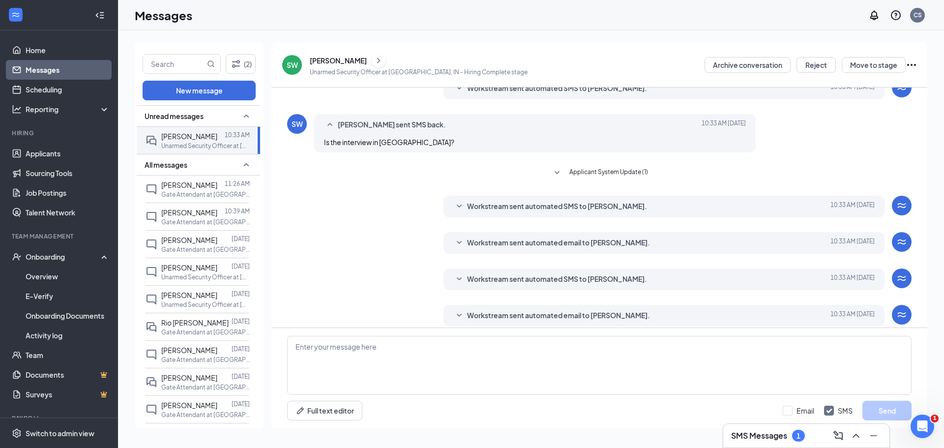
scroll to position [156, 0]
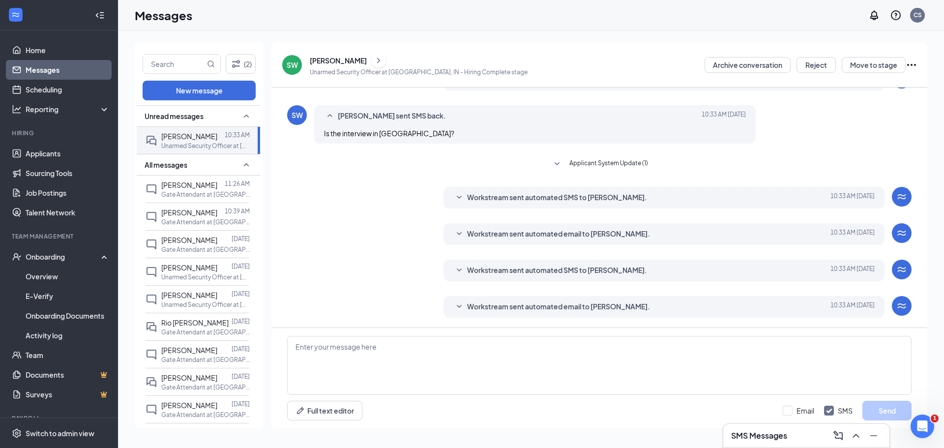
click at [319, 59] on div "[PERSON_NAME]" at bounding box center [338, 61] width 57 height 10
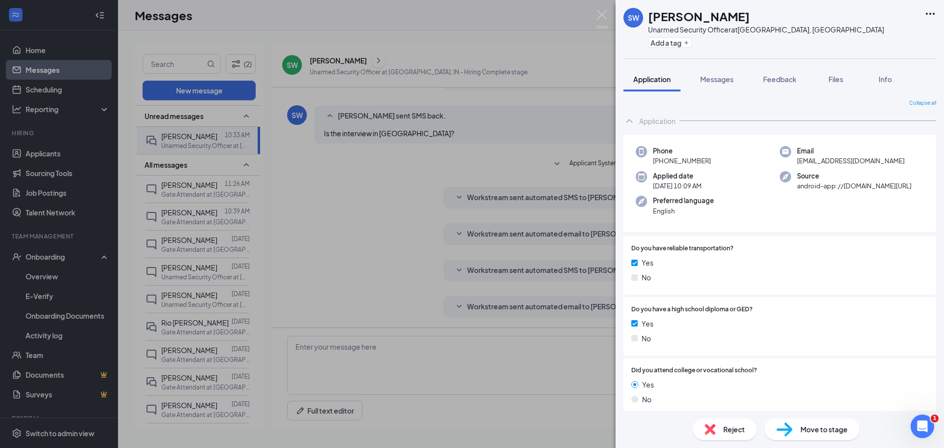
drag, startPoint x: 712, startPoint y: 160, endPoint x: 661, endPoint y: 166, distance: 51.4
click at [661, 166] on div "Phone [PHONE_NUMBER]" at bounding box center [708, 156] width 144 height 20
copy span "[PHONE_NUMBER]"
click at [446, 38] on div "SW [PERSON_NAME] Unarmed Security Officer at [GEOGRAPHIC_DATA], IN Add a tag Ap…" at bounding box center [472, 224] width 944 height 448
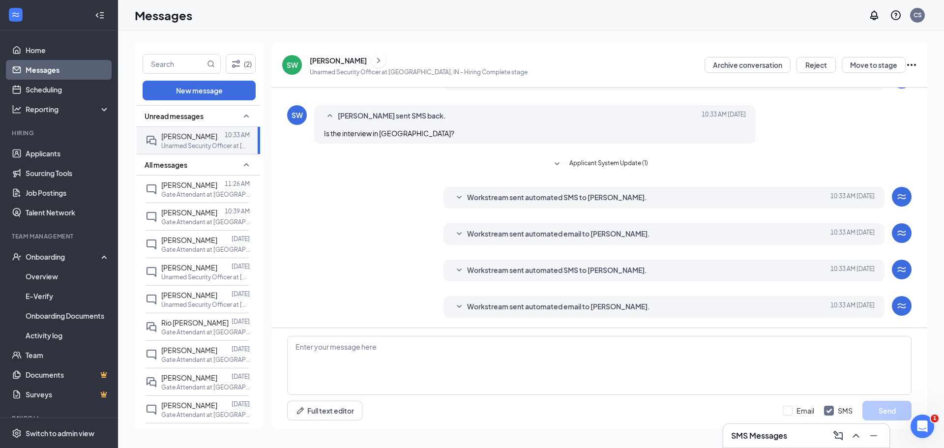
click at [347, 60] on div "[PERSON_NAME]" at bounding box center [338, 61] width 57 height 10
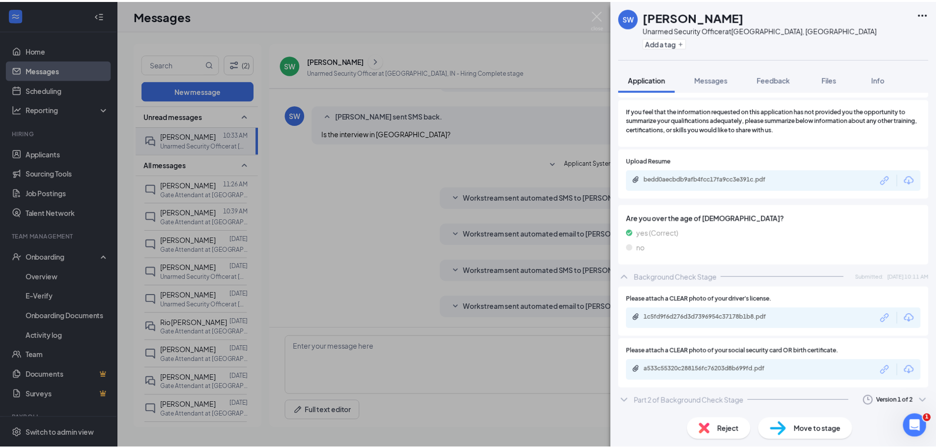
scroll to position [791, 0]
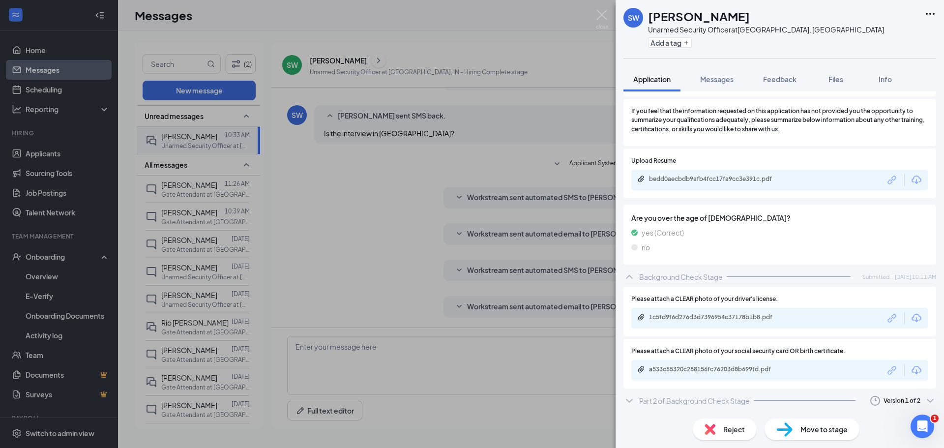
click at [342, 263] on div "SW [PERSON_NAME] Unarmed Security Officer at [GEOGRAPHIC_DATA], IN Add a tag Ap…" at bounding box center [472, 224] width 944 height 448
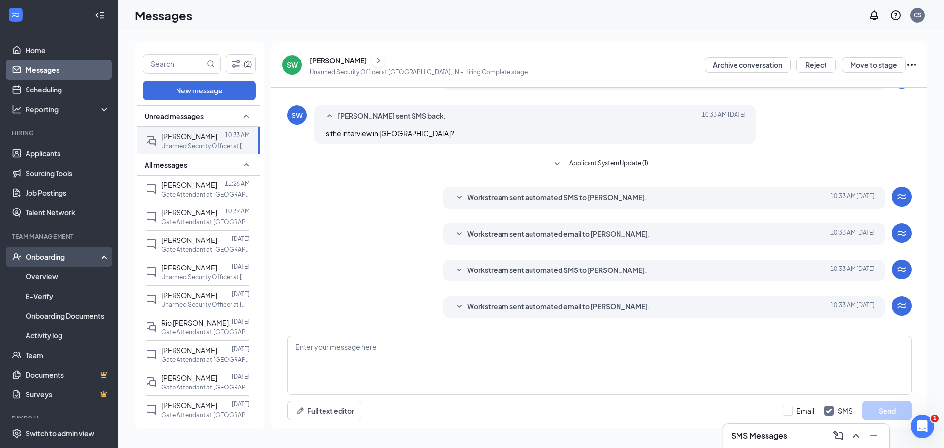
click at [50, 257] on div "Onboarding" at bounding box center [64, 257] width 76 height 10
click at [51, 278] on link "Overview" at bounding box center [68, 276] width 84 height 20
